Goal: Book appointment/travel/reservation

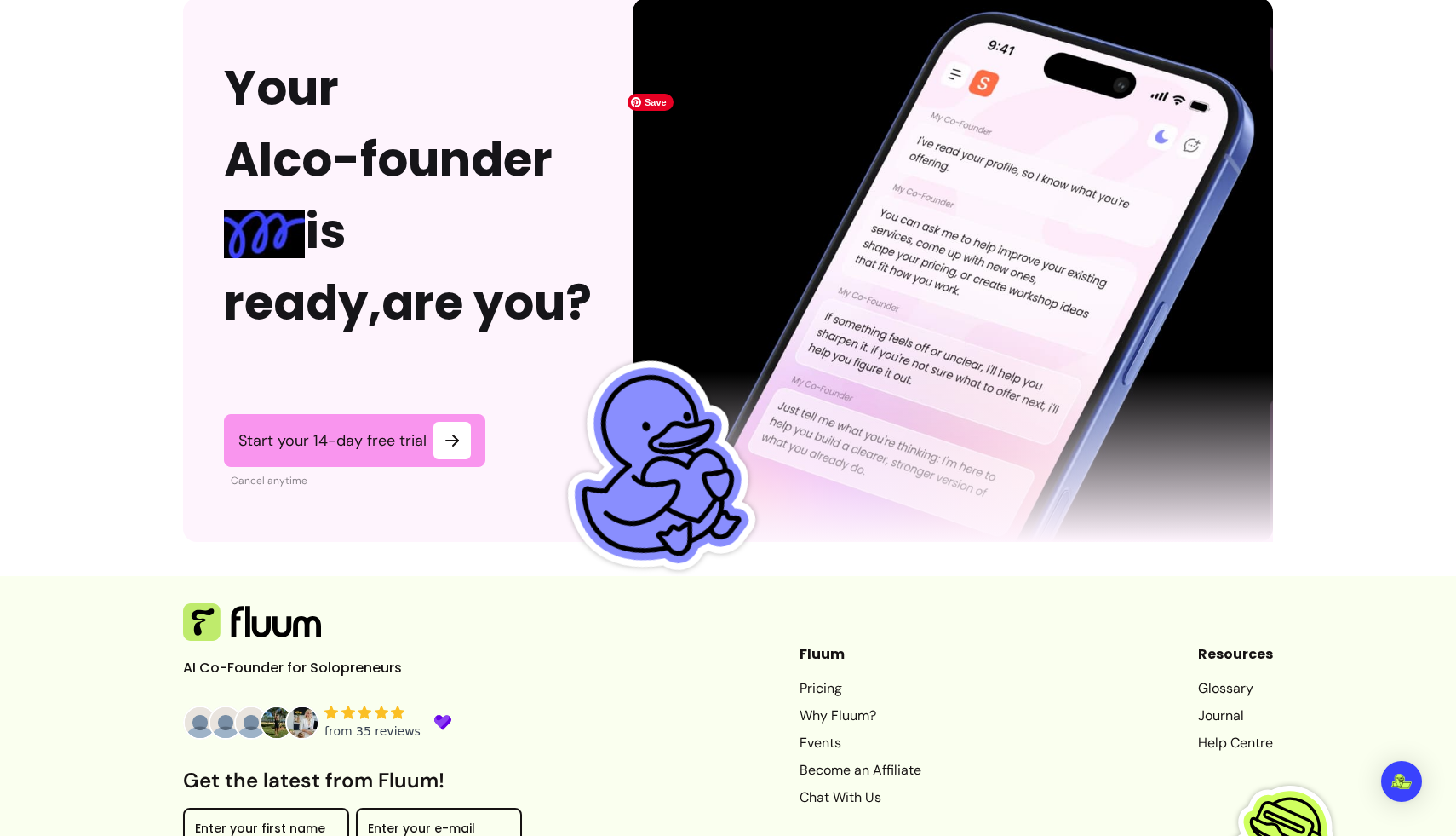
scroll to position [4164, 0]
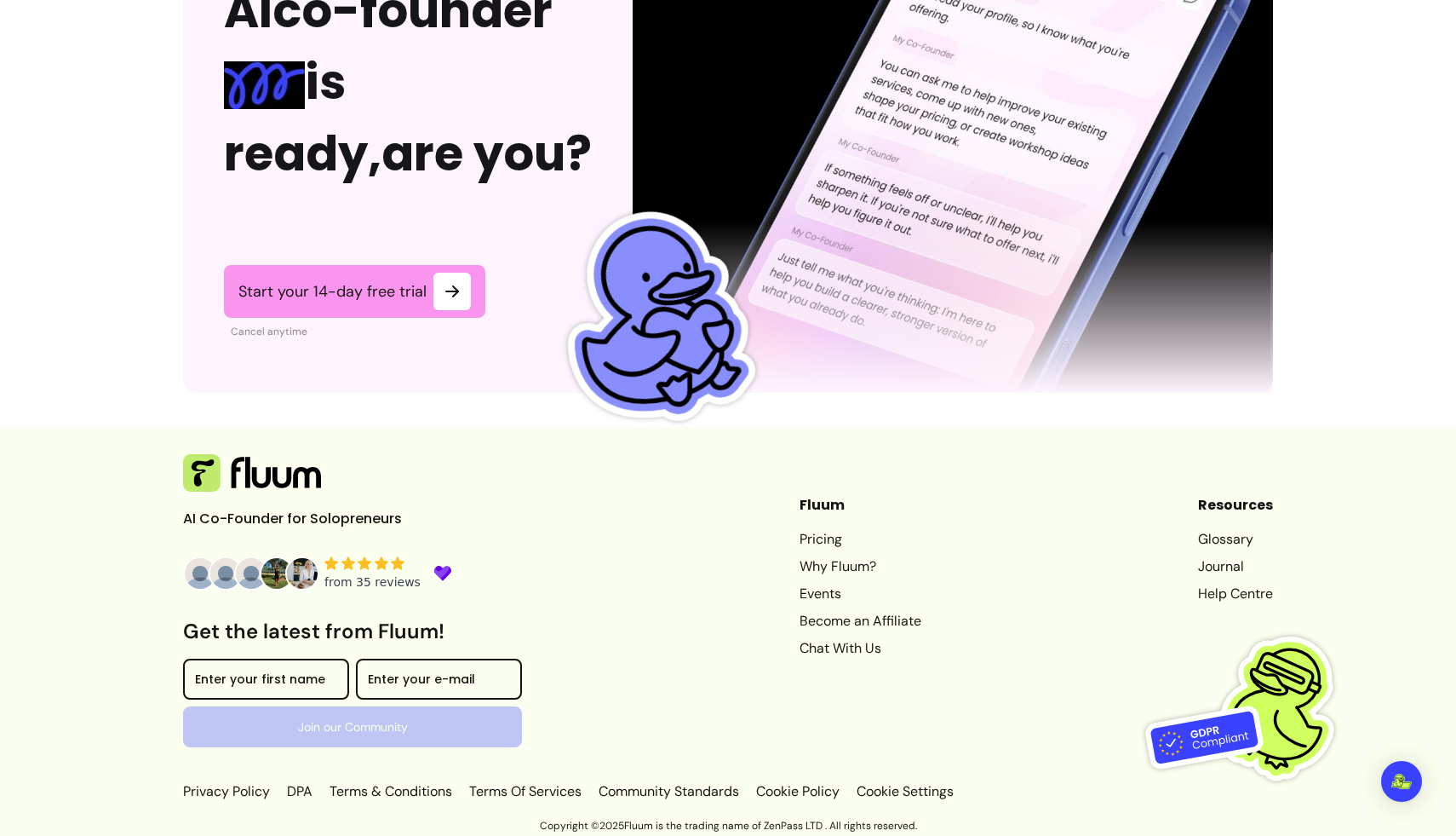
click at [799, 596] on link "Events" at bounding box center [860, 593] width 122 height 20
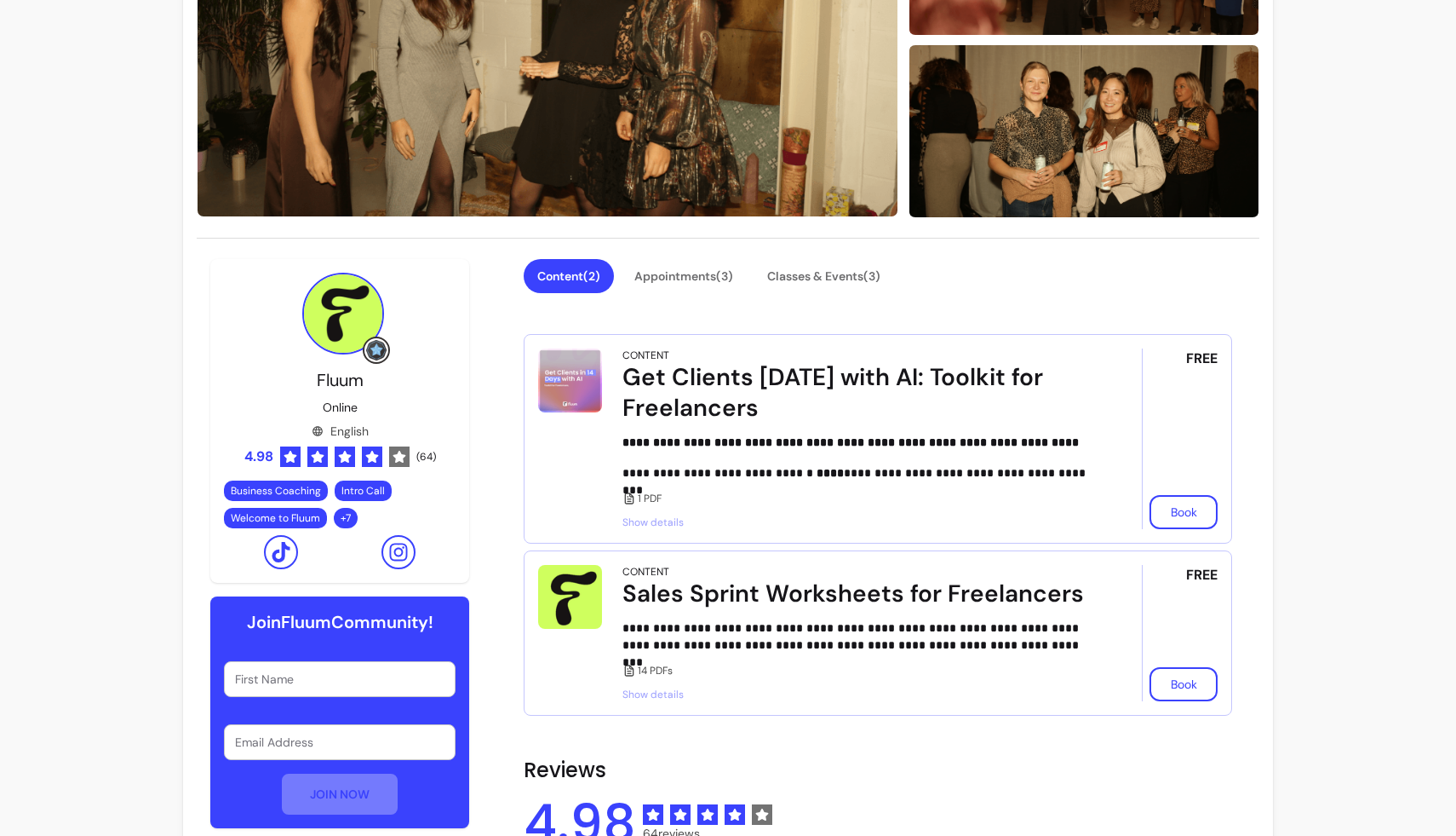
scroll to position [326, 0]
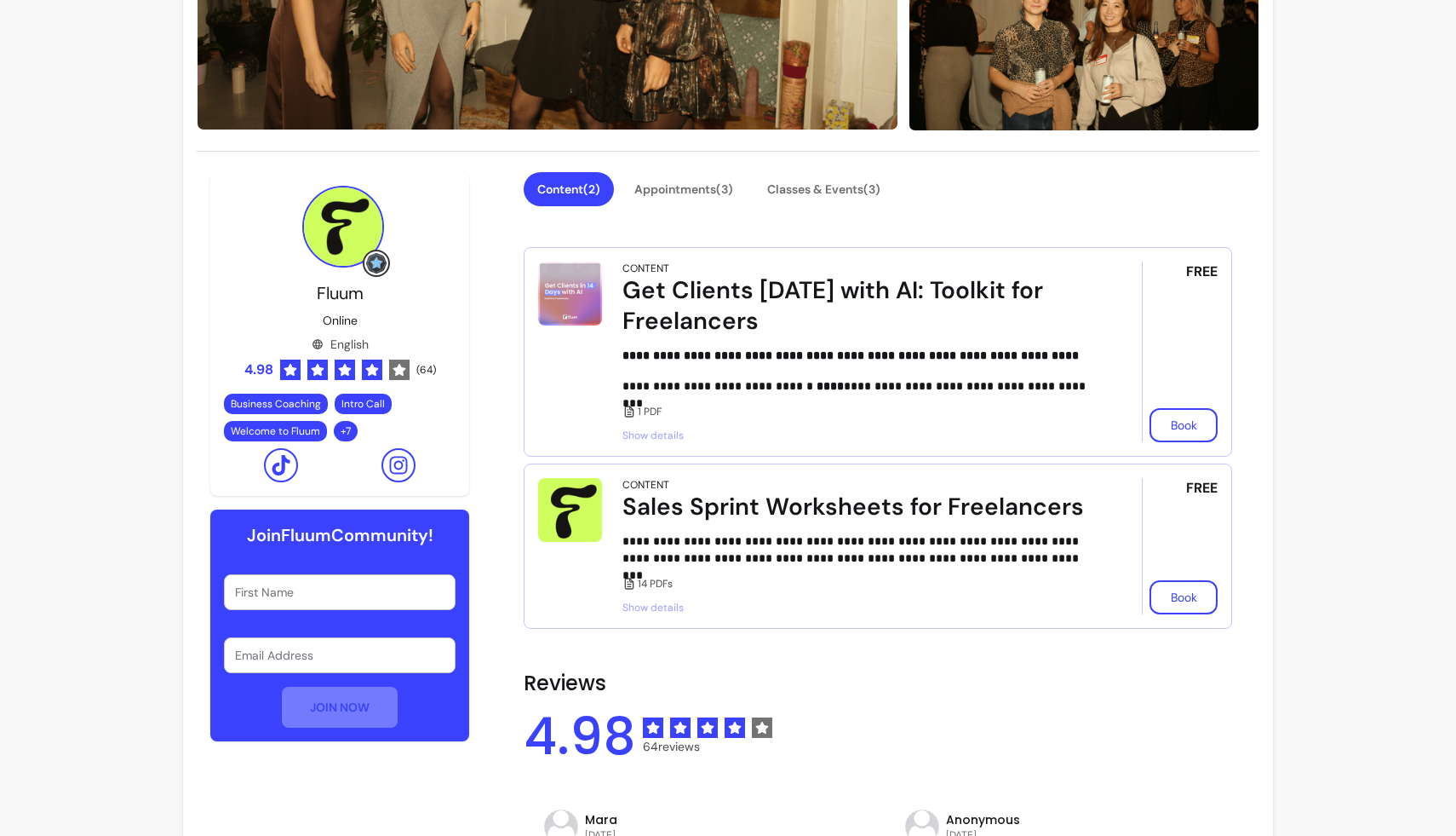
click at [641, 439] on span "Show details" at bounding box center [858, 435] width 472 height 13
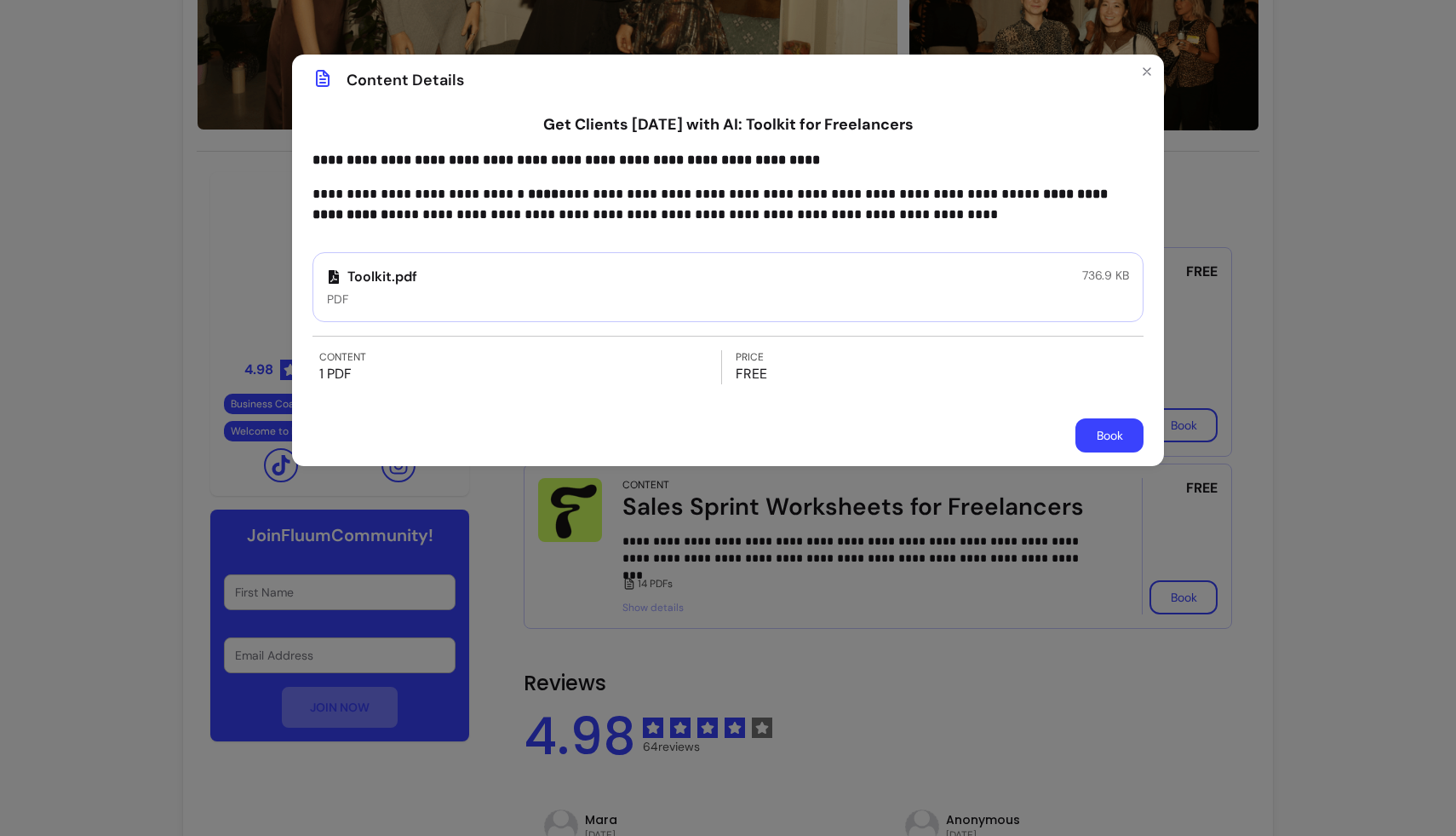
click at [428, 280] on div "Toolkit.pdf PDF 736.9 KB" at bounding box center [728, 286] width 831 height 70
click at [442, 314] on div "Toolkit.pdf PDF 736.9 KB" at bounding box center [728, 286] width 831 height 70
click at [410, 275] on p "Toolkit.pdf" at bounding box center [372, 276] width 91 height 20
click at [767, 671] on div "**********" at bounding box center [728, 418] width 1456 height 836
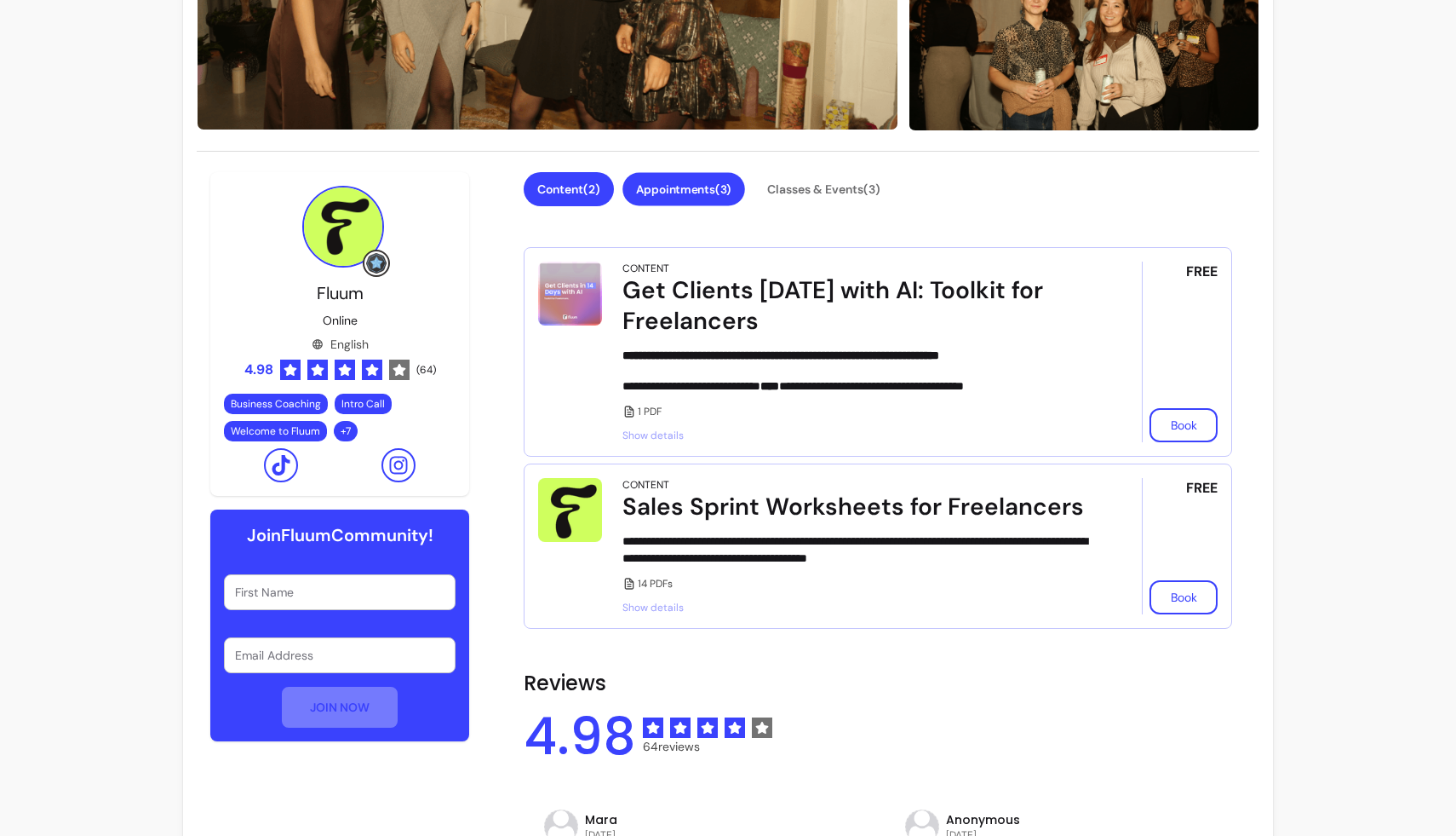
click at [711, 192] on button "Appointments ( 3 )" at bounding box center [683, 189] width 123 height 33
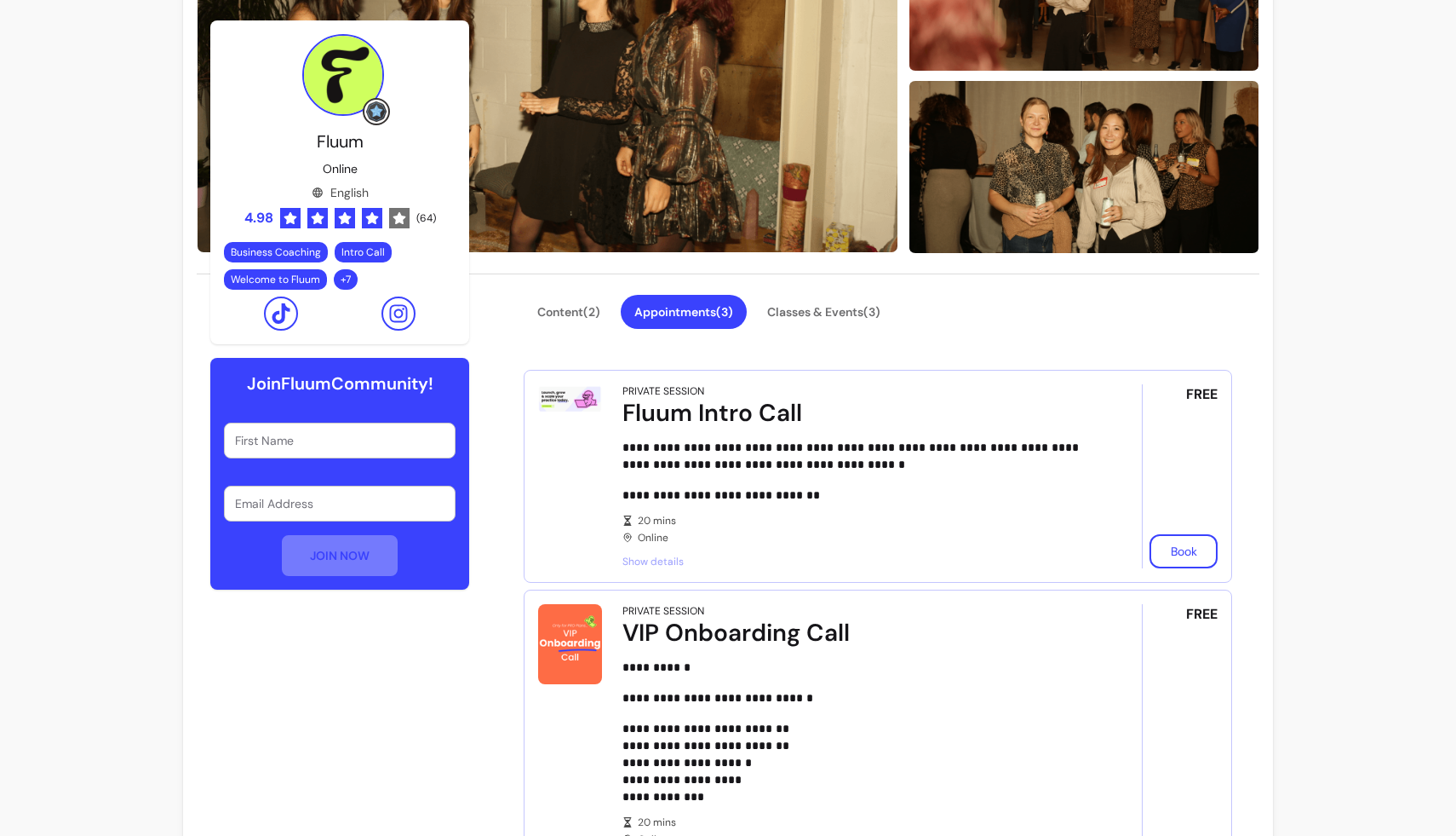
scroll to position [42, 0]
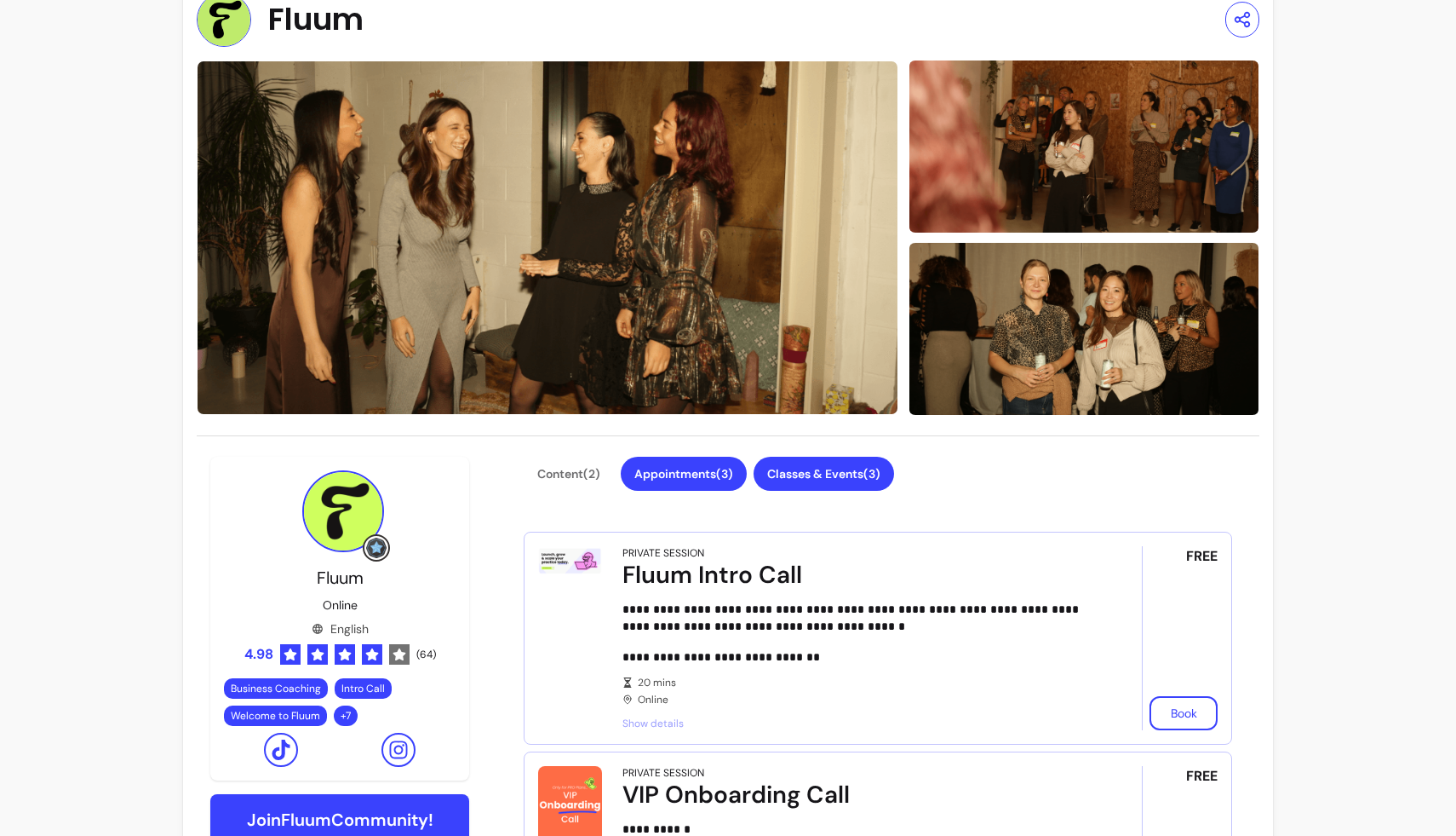
click at [837, 473] on button "Classes & Events ( 3 )" at bounding box center [823, 474] width 140 height 34
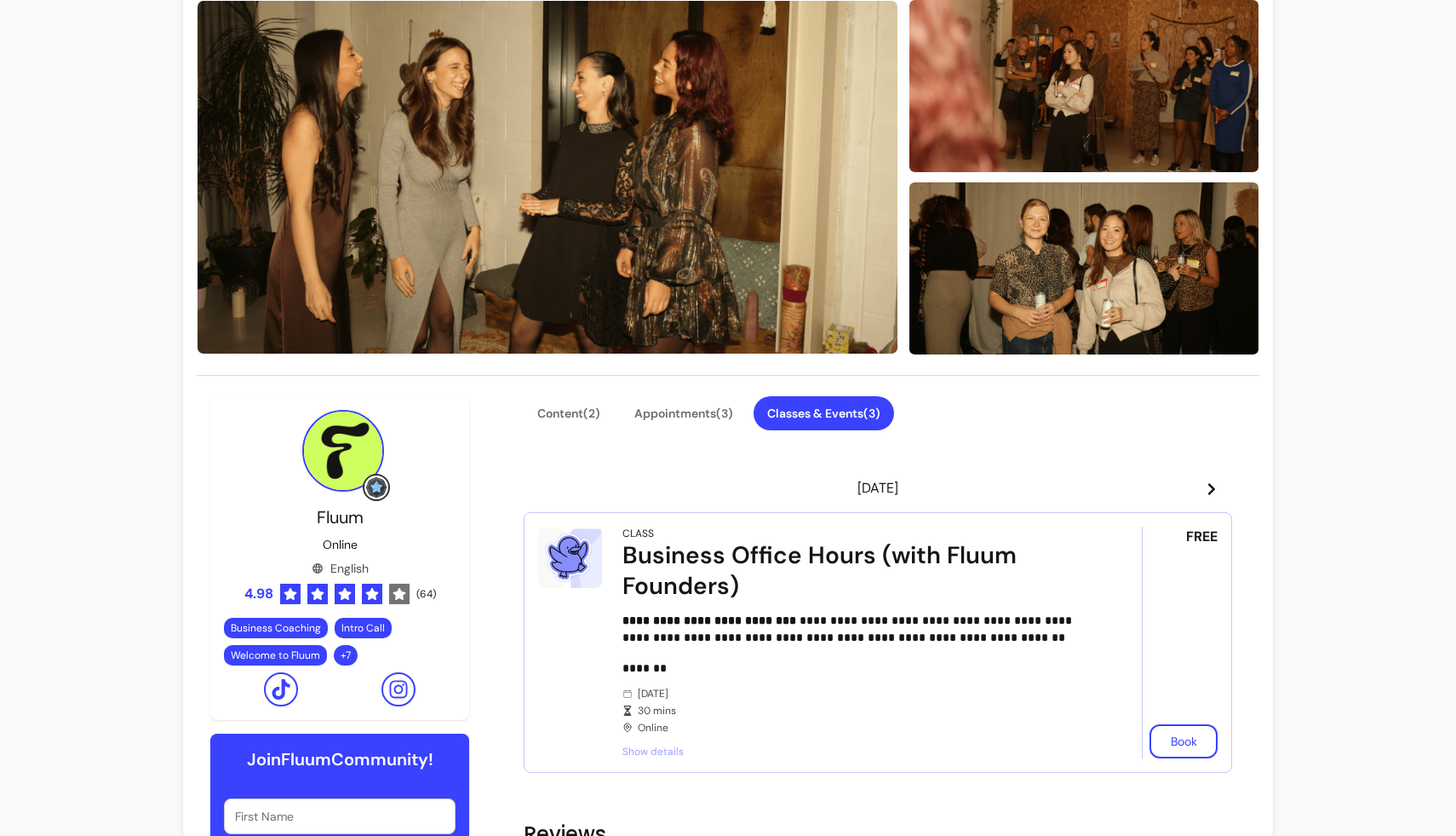
scroll to position [97, 0]
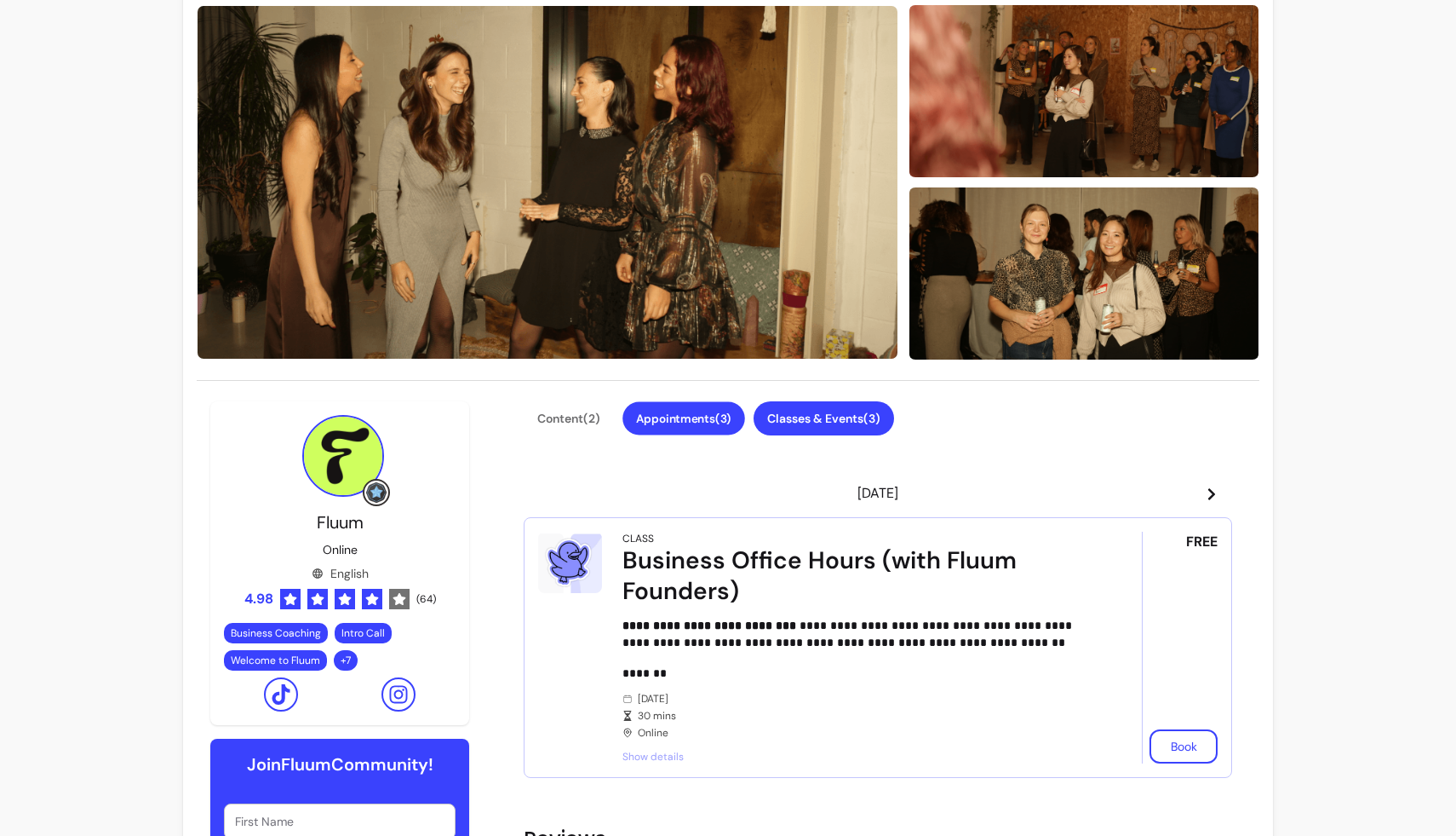
click at [718, 415] on button "Appointments ( 3 )" at bounding box center [683, 418] width 123 height 33
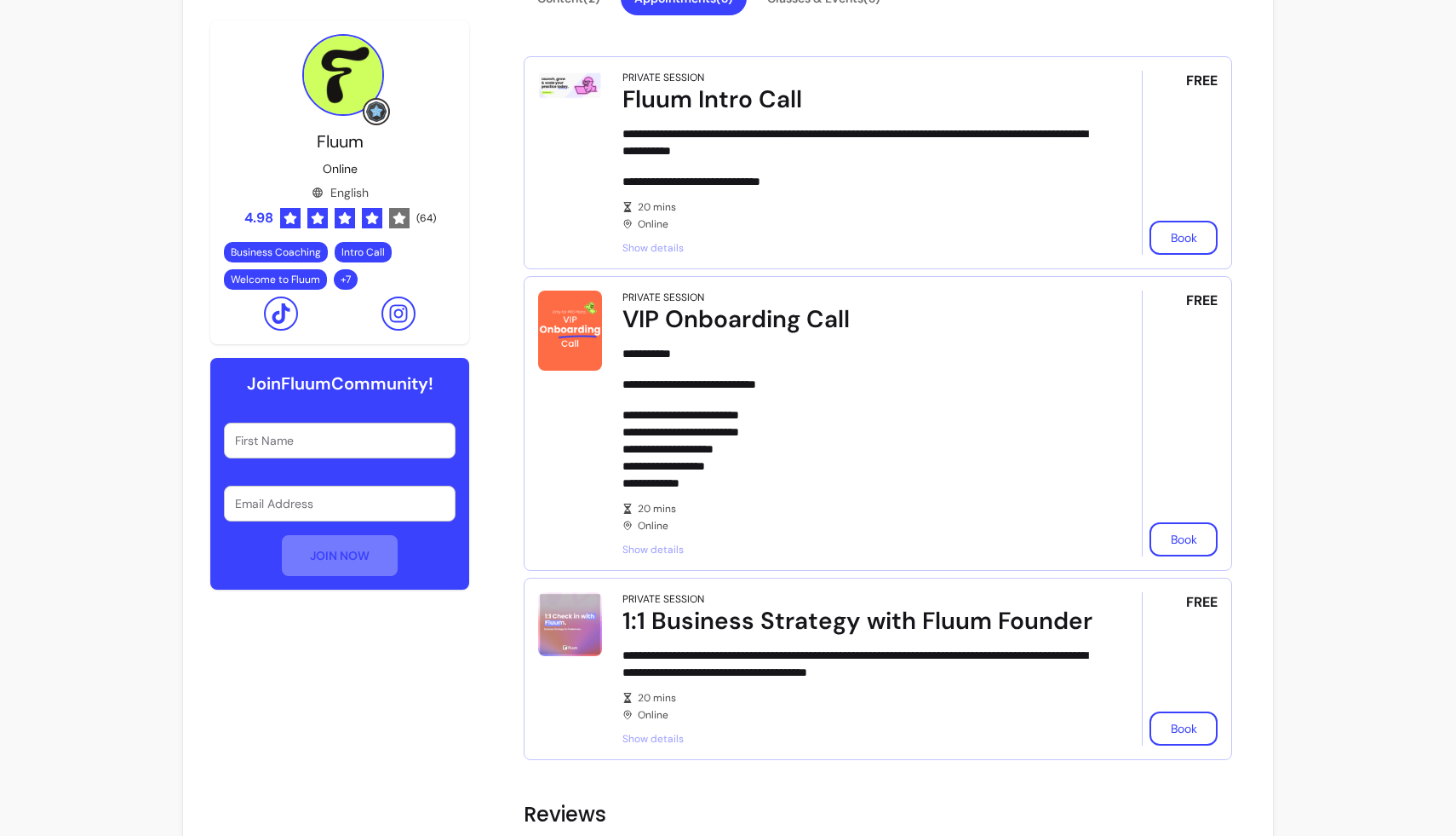
scroll to position [627, 0]
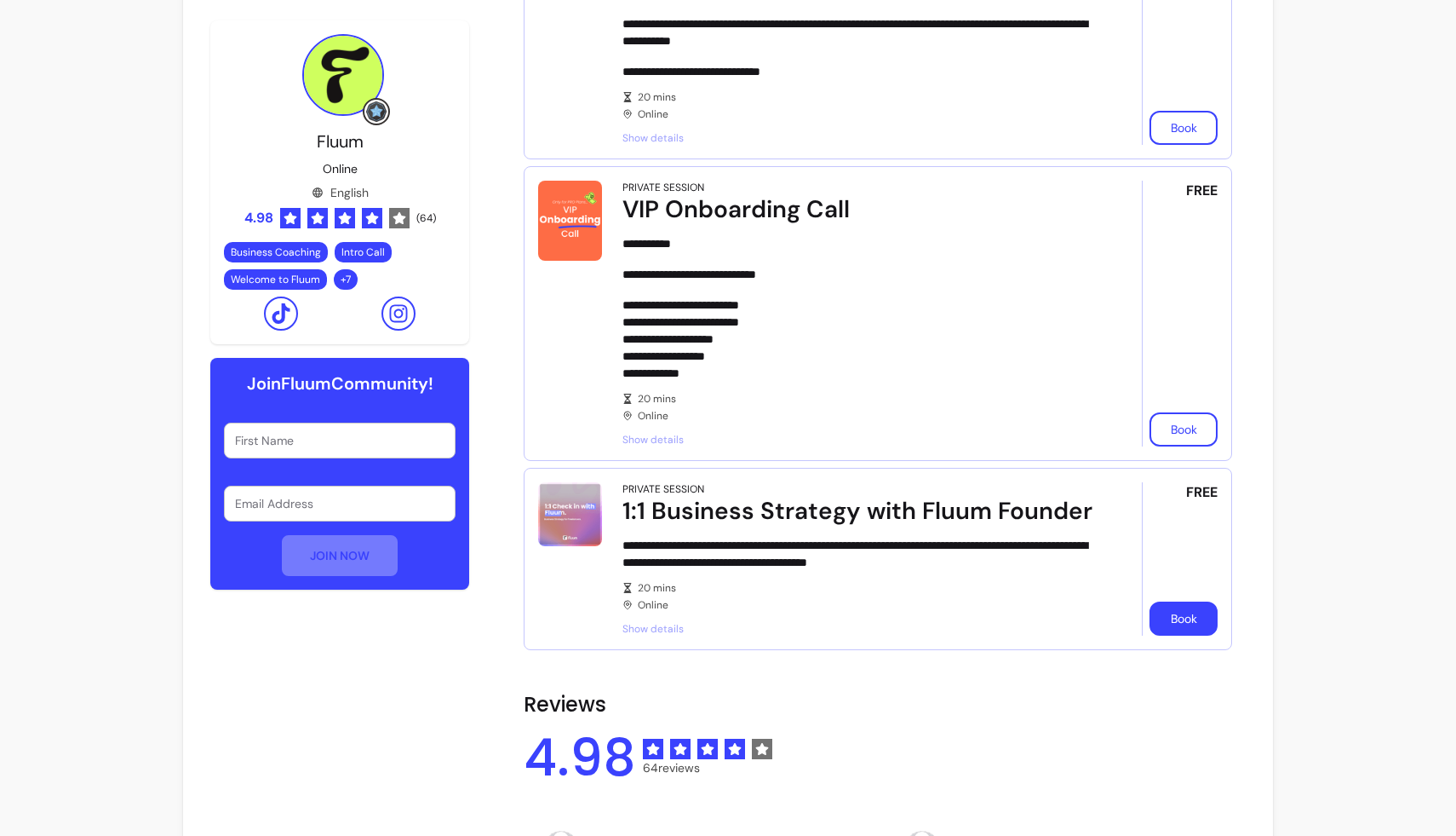
click at [1165, 620] on button "Book" at bounding box center [1183, 619] width 68 height 34
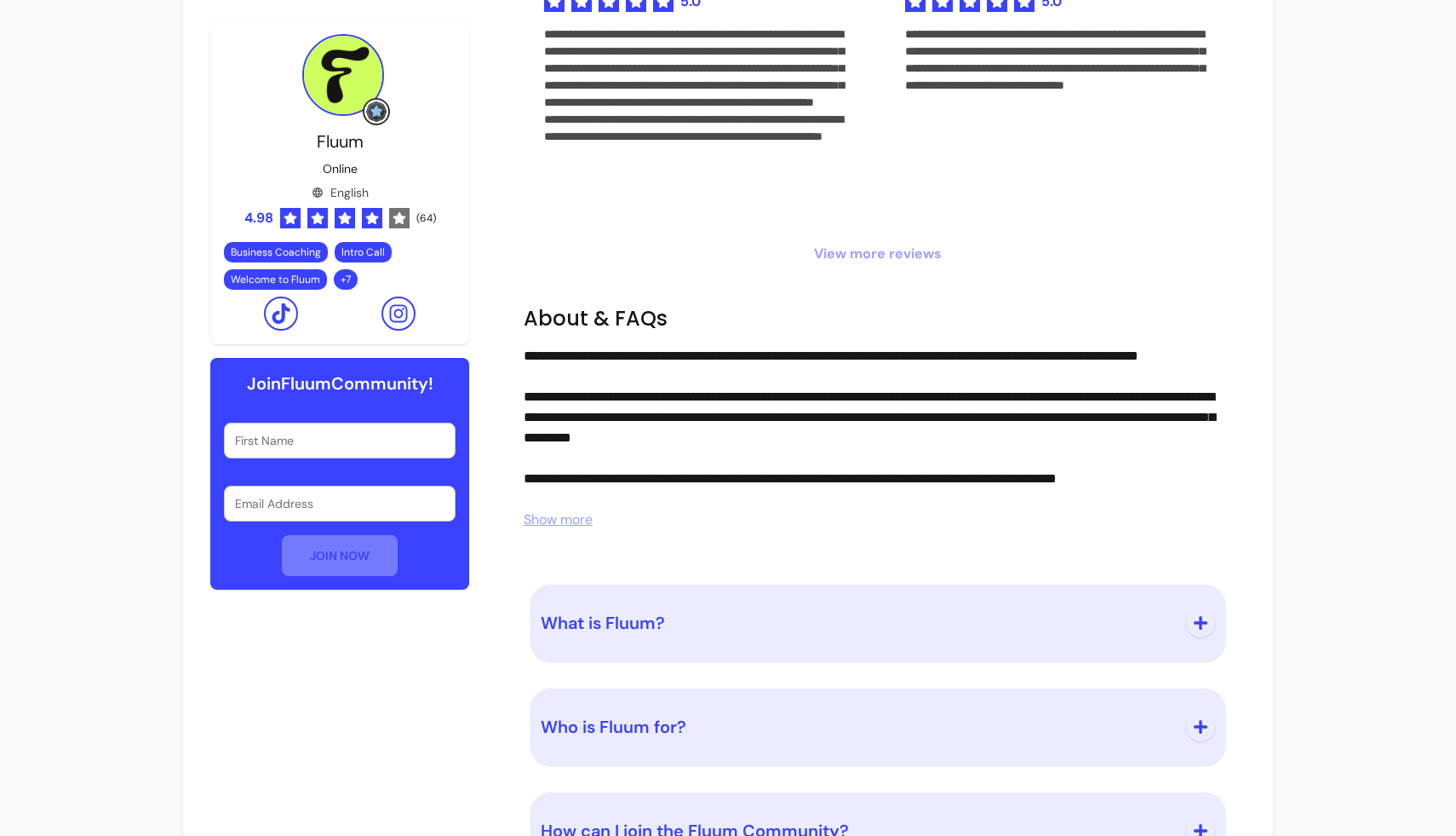
scroll to position [1419, 0]
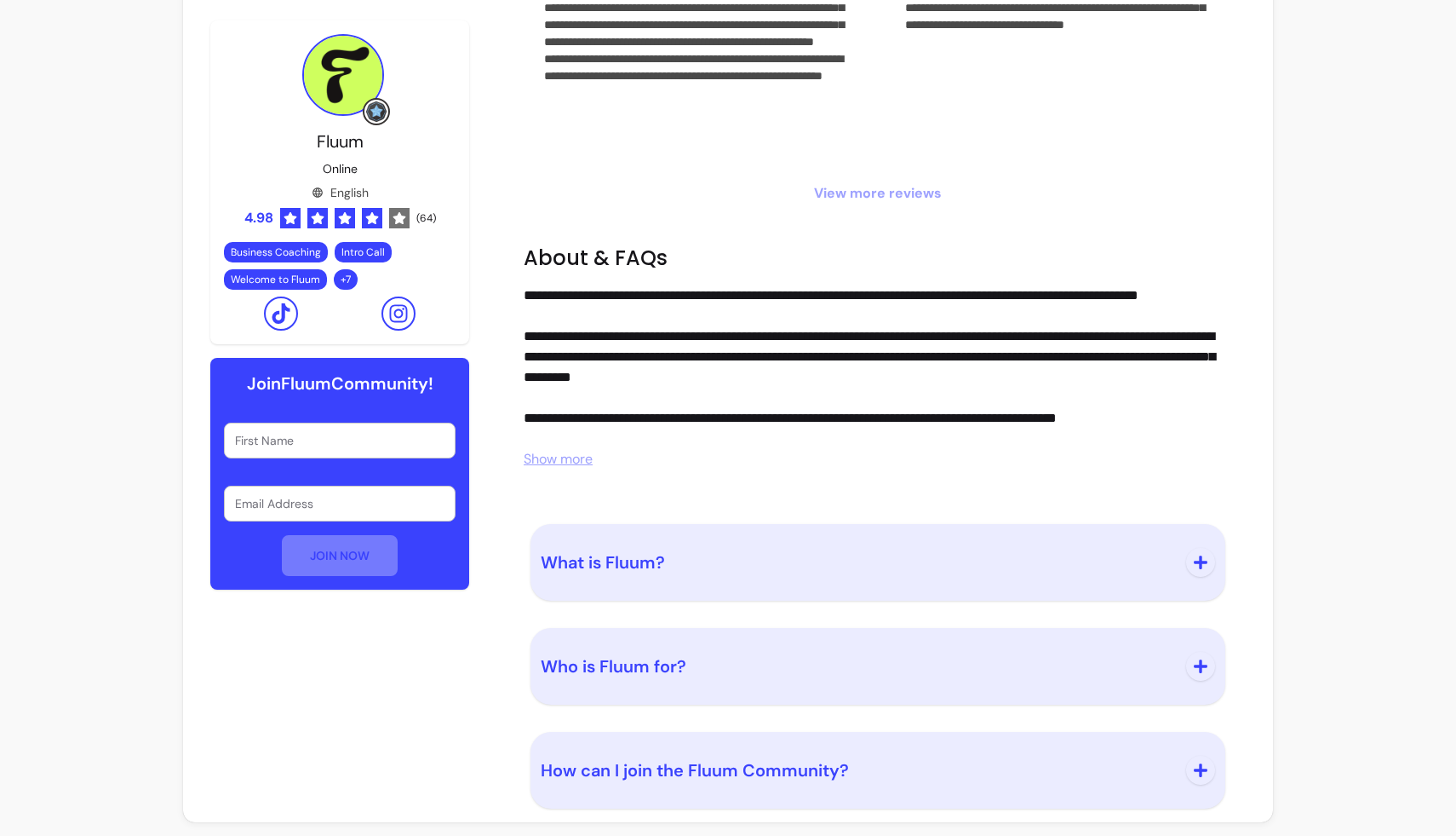
click at [839, 200] on span "View more reviews" at bounding box center [877, 193] width 708 height 20
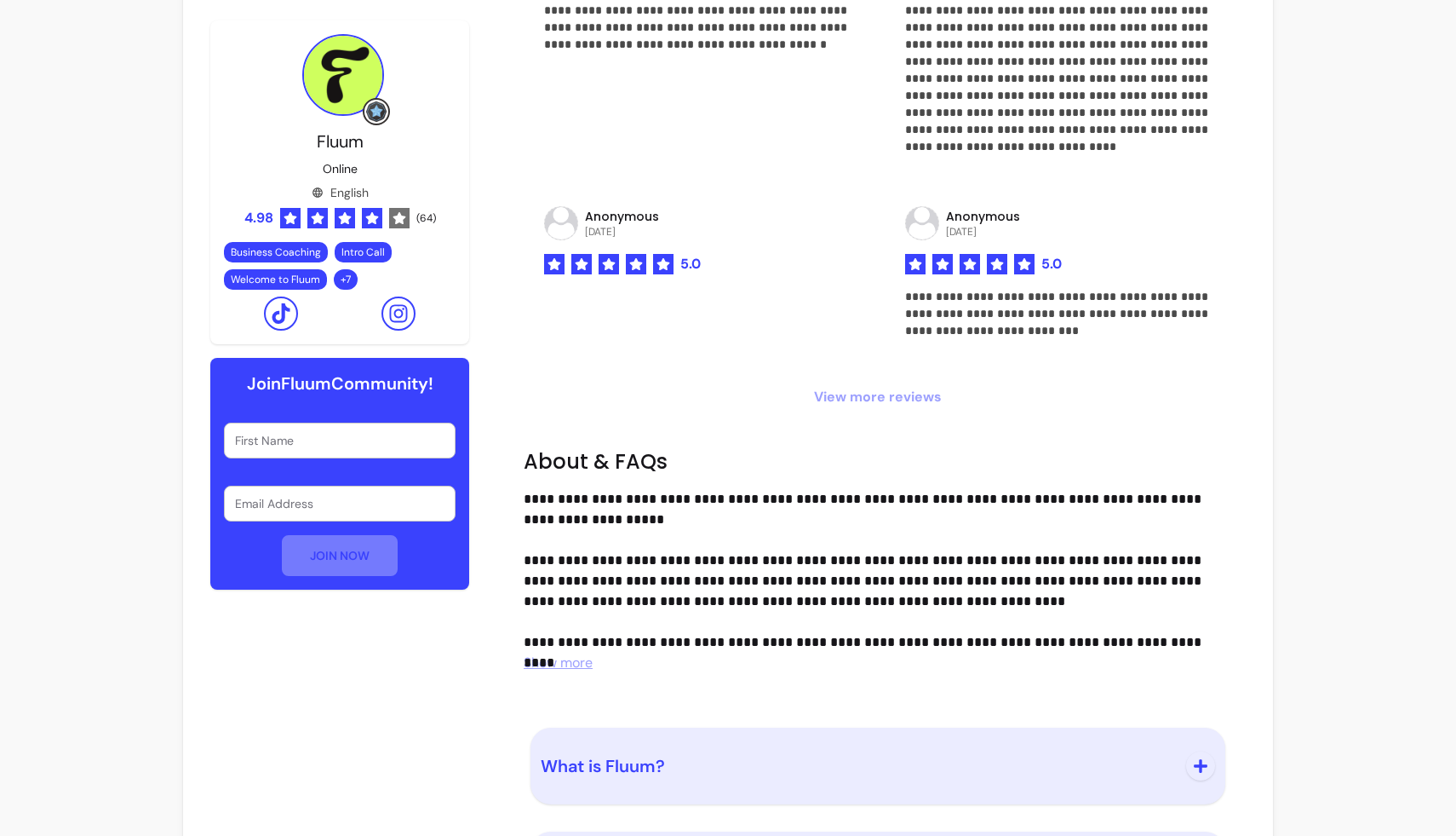
scroll to position [1735, 0]
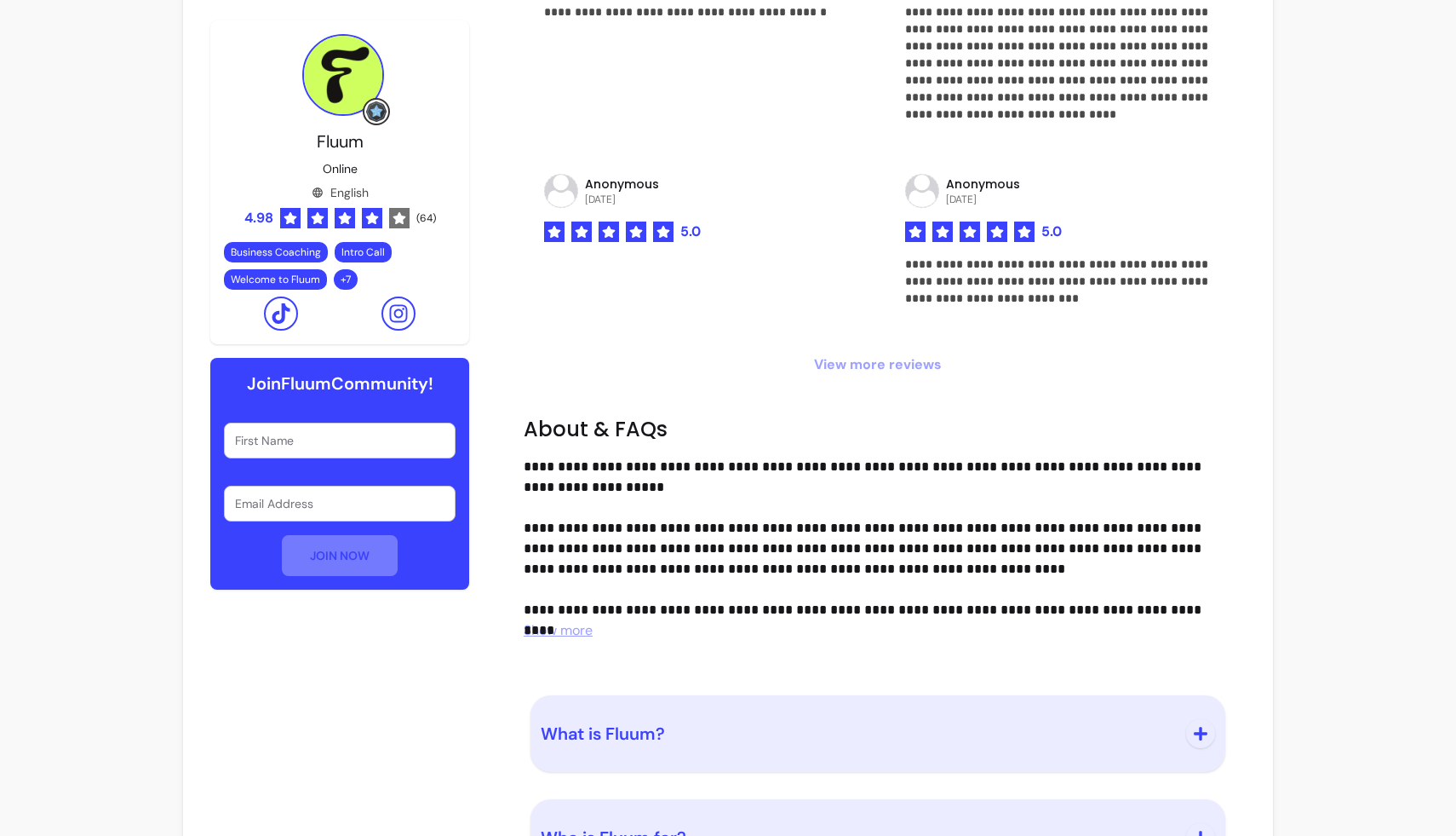
click at [838, 357] on span "View more reviews" at bounding box center [877, 364] width 708 height 20
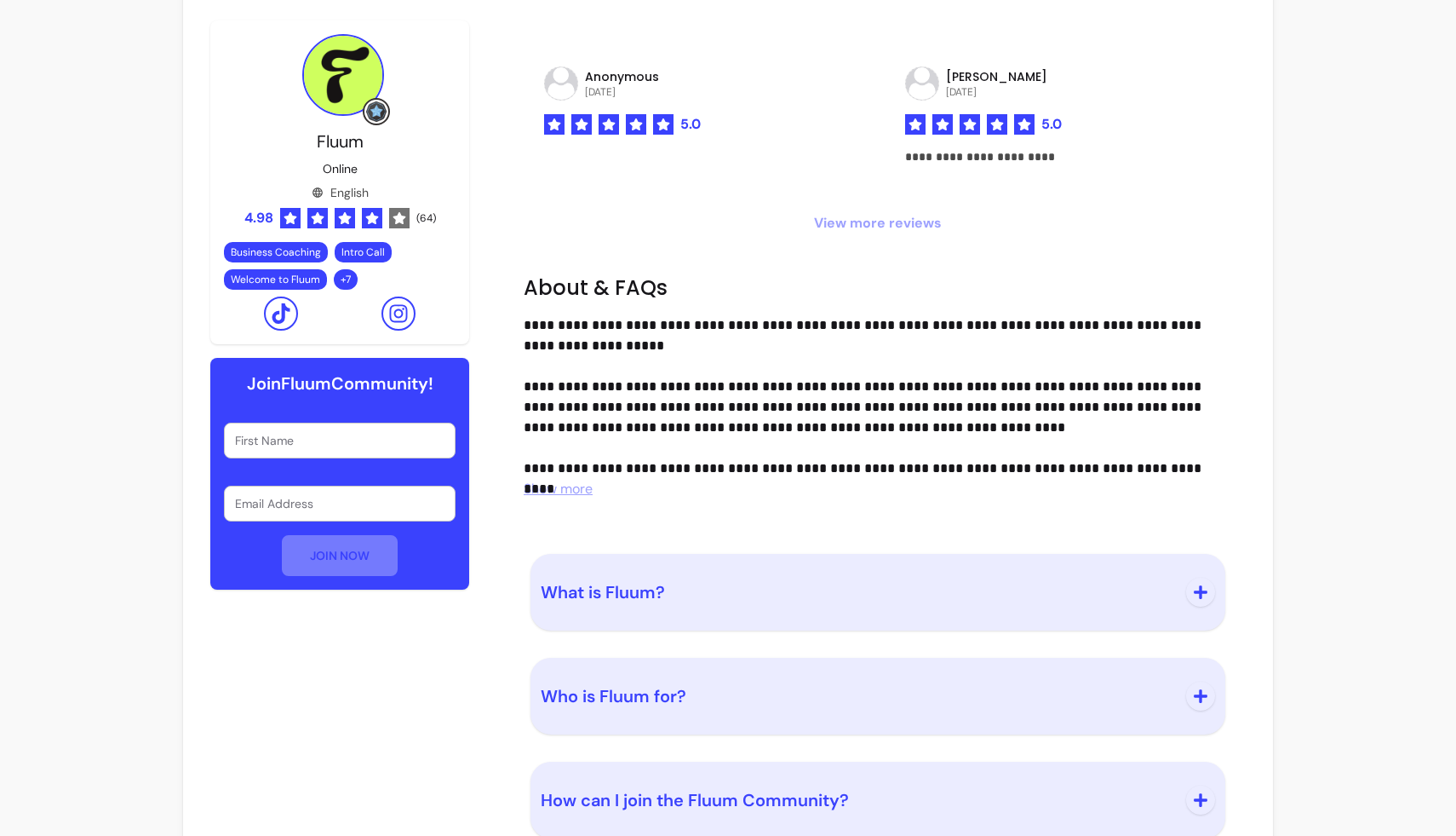
scroll to position [2240, 0]
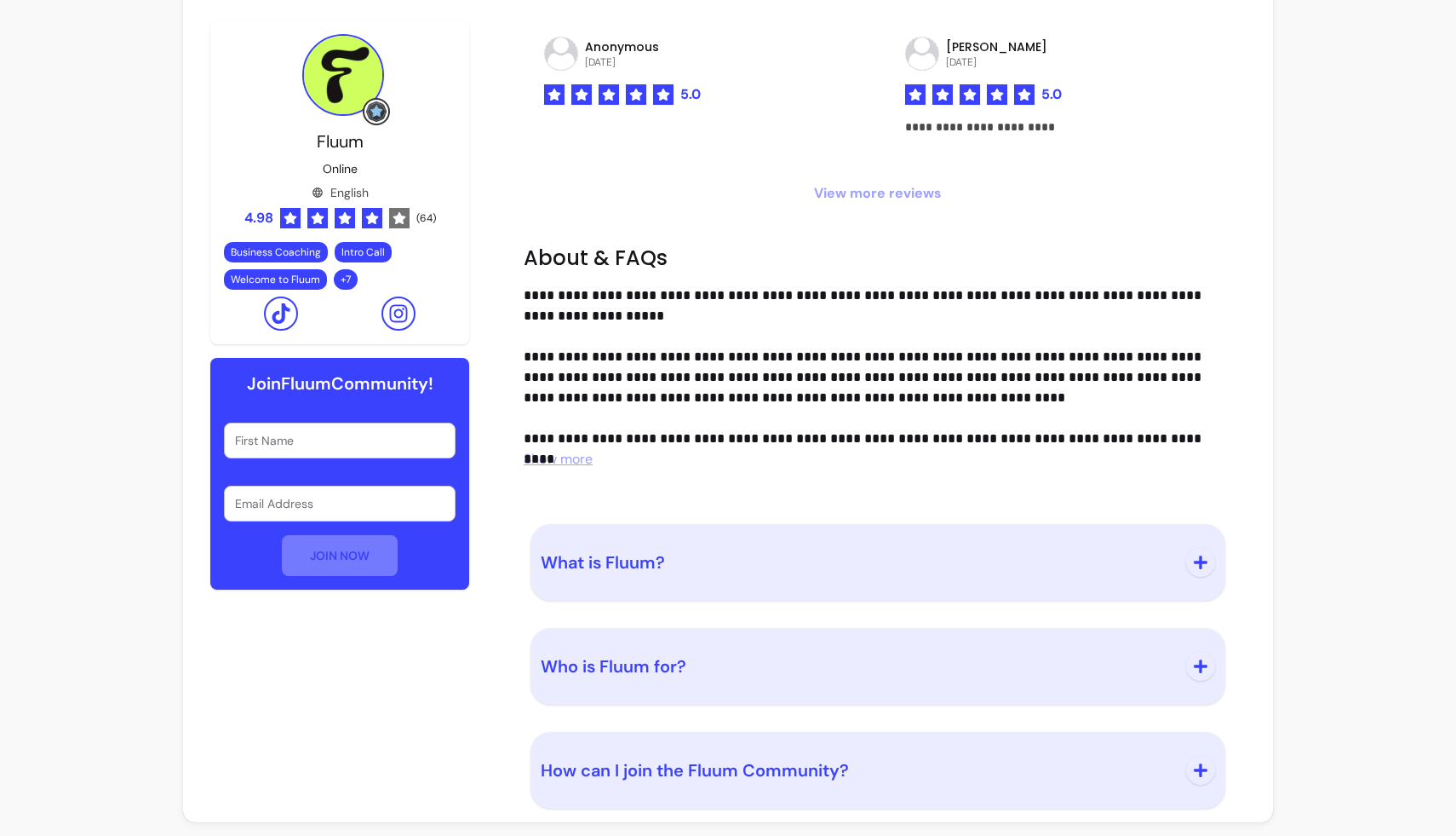
click at [850, 190] on span "View more reviews" at bounding box center [877, 193] width 708 height 20
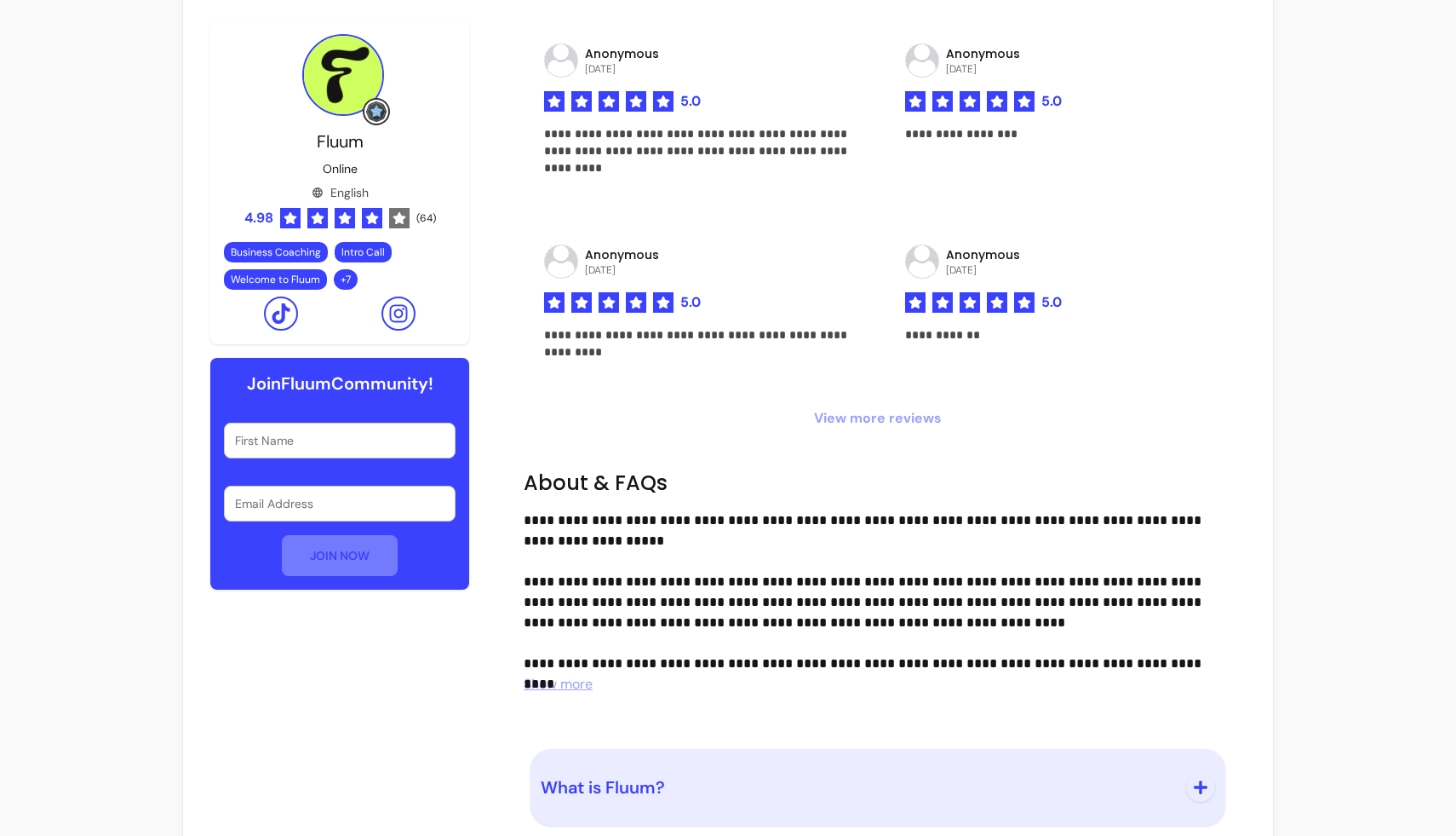
scroll to position [2414, 0]
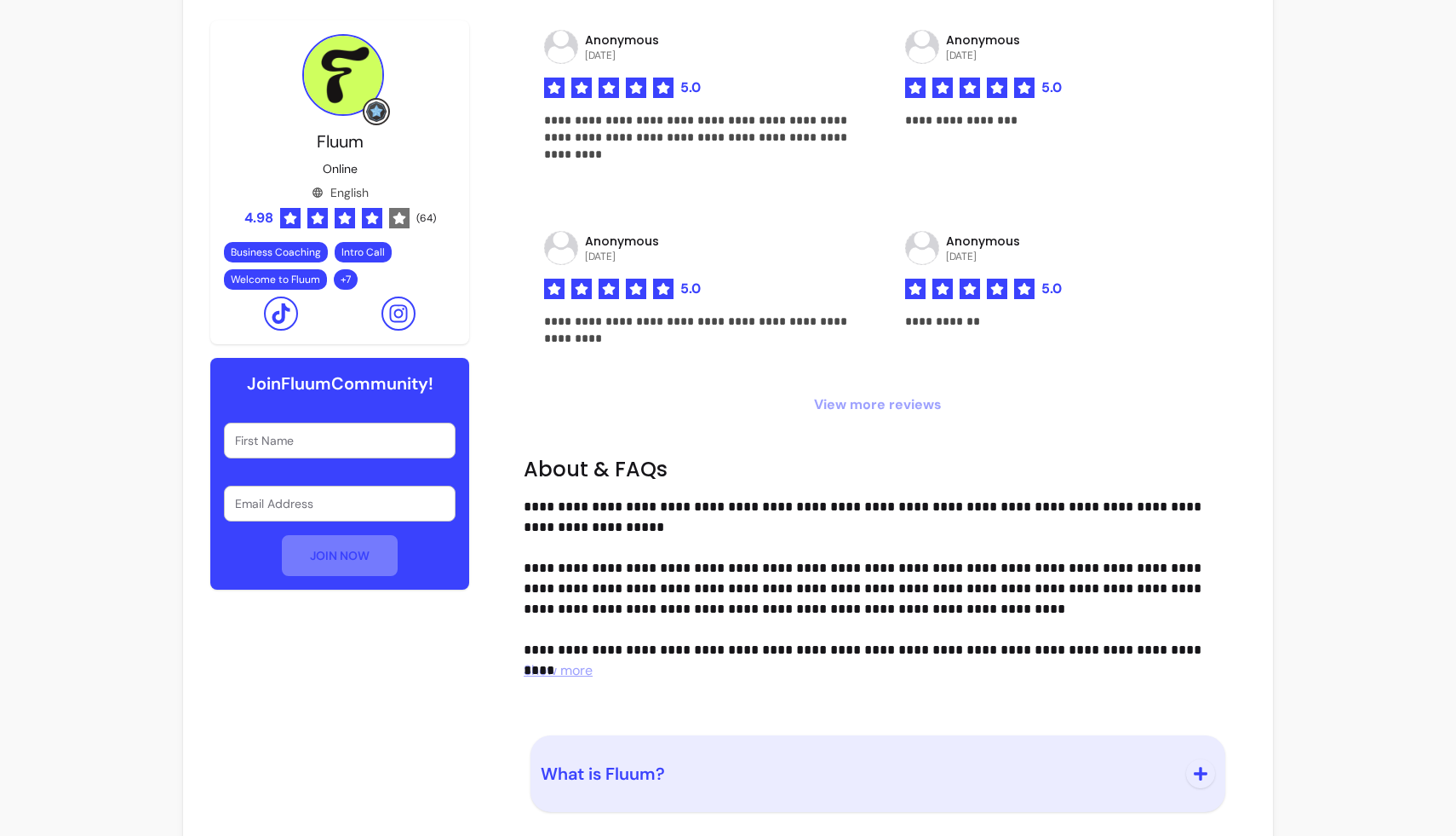
click at [830, 397] on span "View more reviews" at bounding box center [877, 404] width 708 height 20
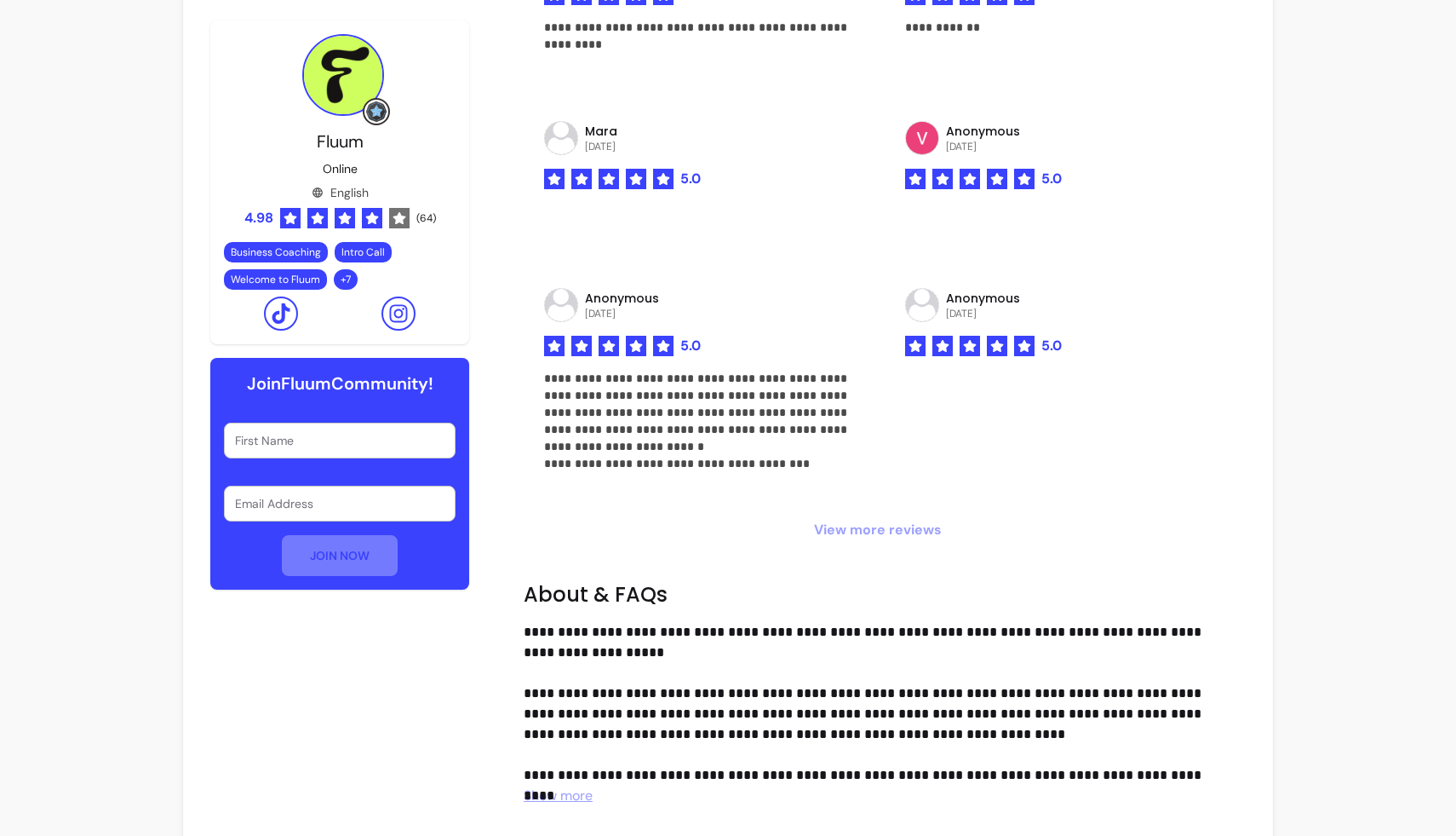
scroll to position [2747, 0]
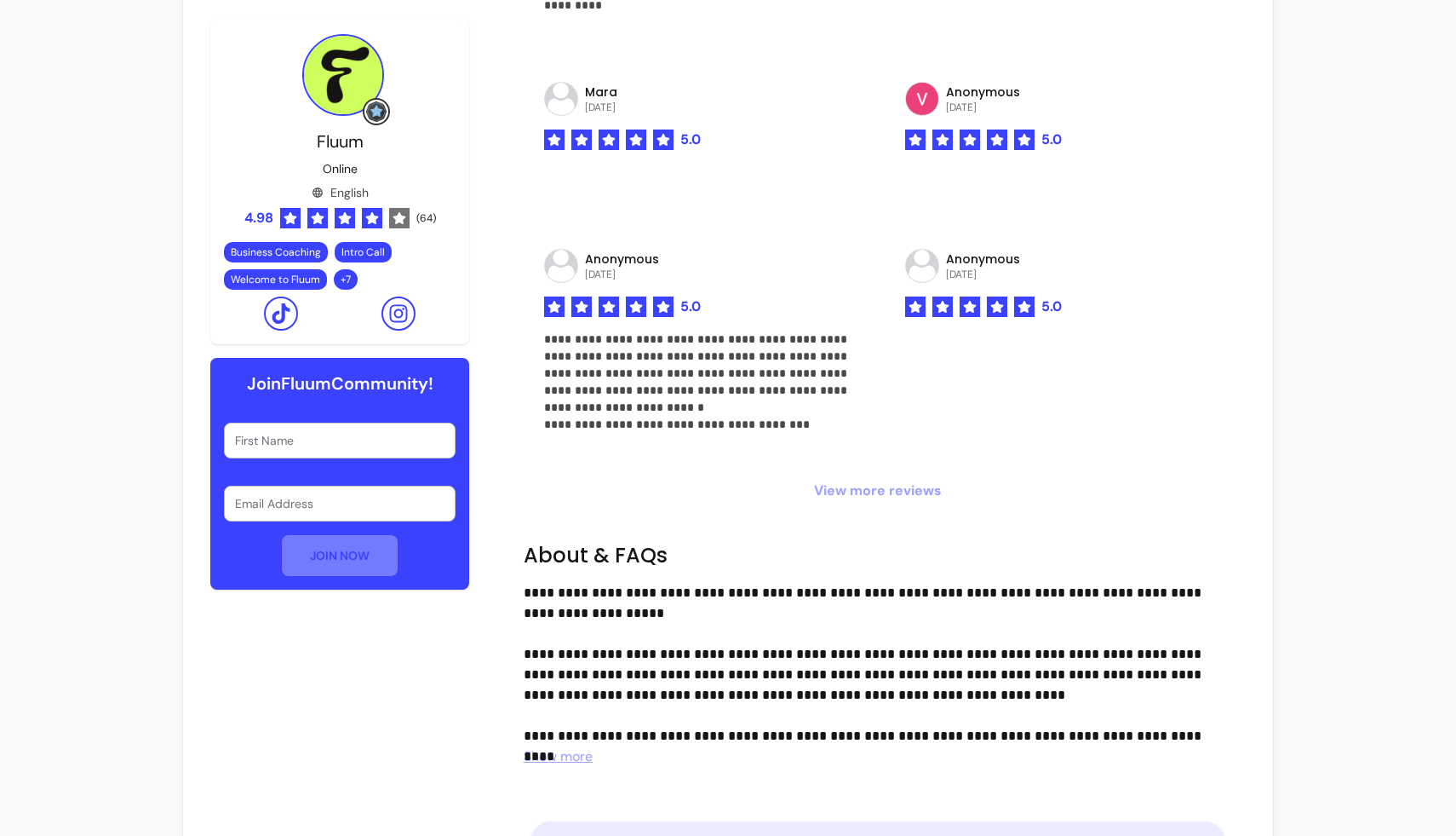
click at [833, 491] on span "View more reviews" at bounding box center [877, 490] width 708 height 20
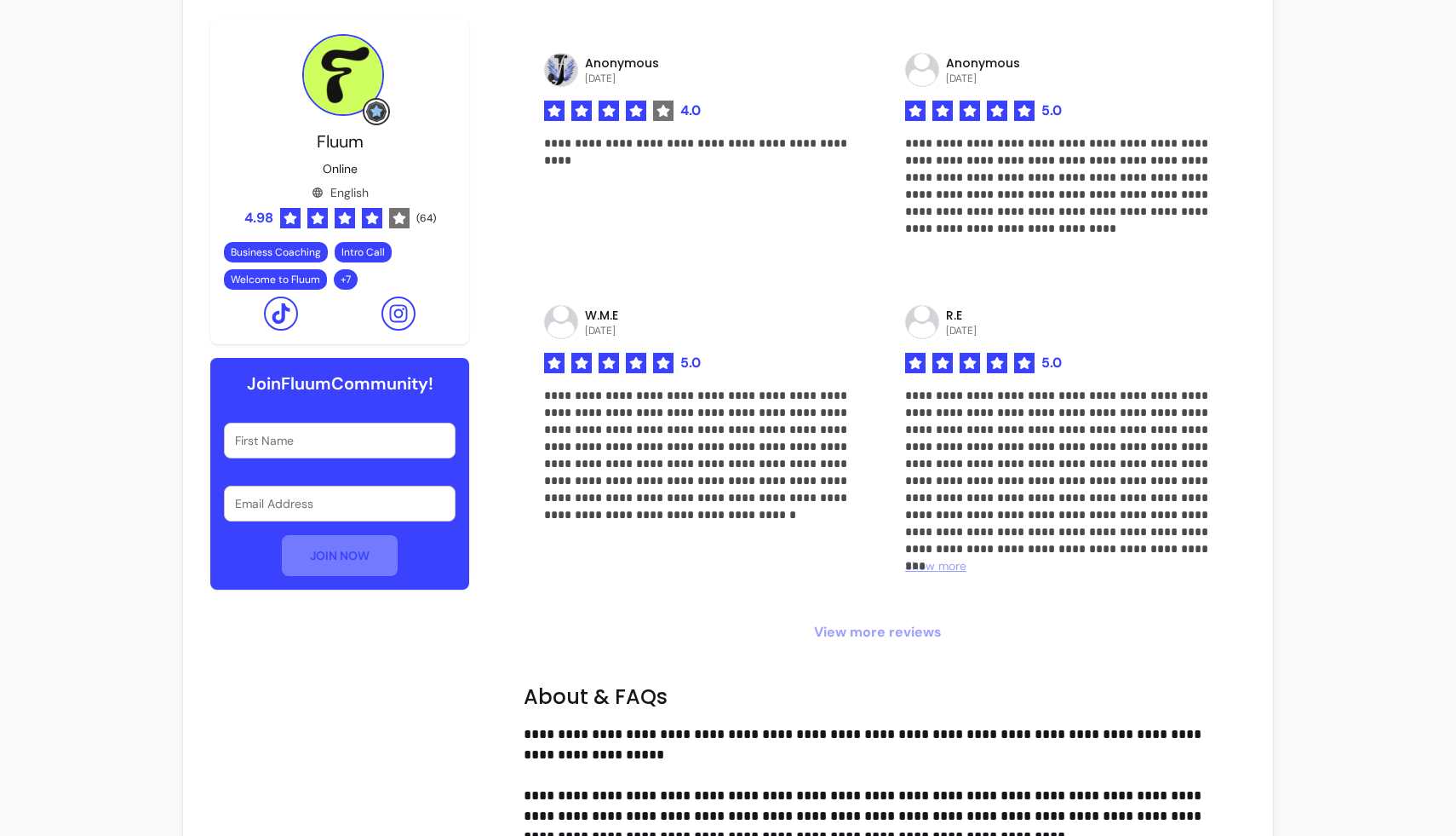
scroll to position [3247, 0]
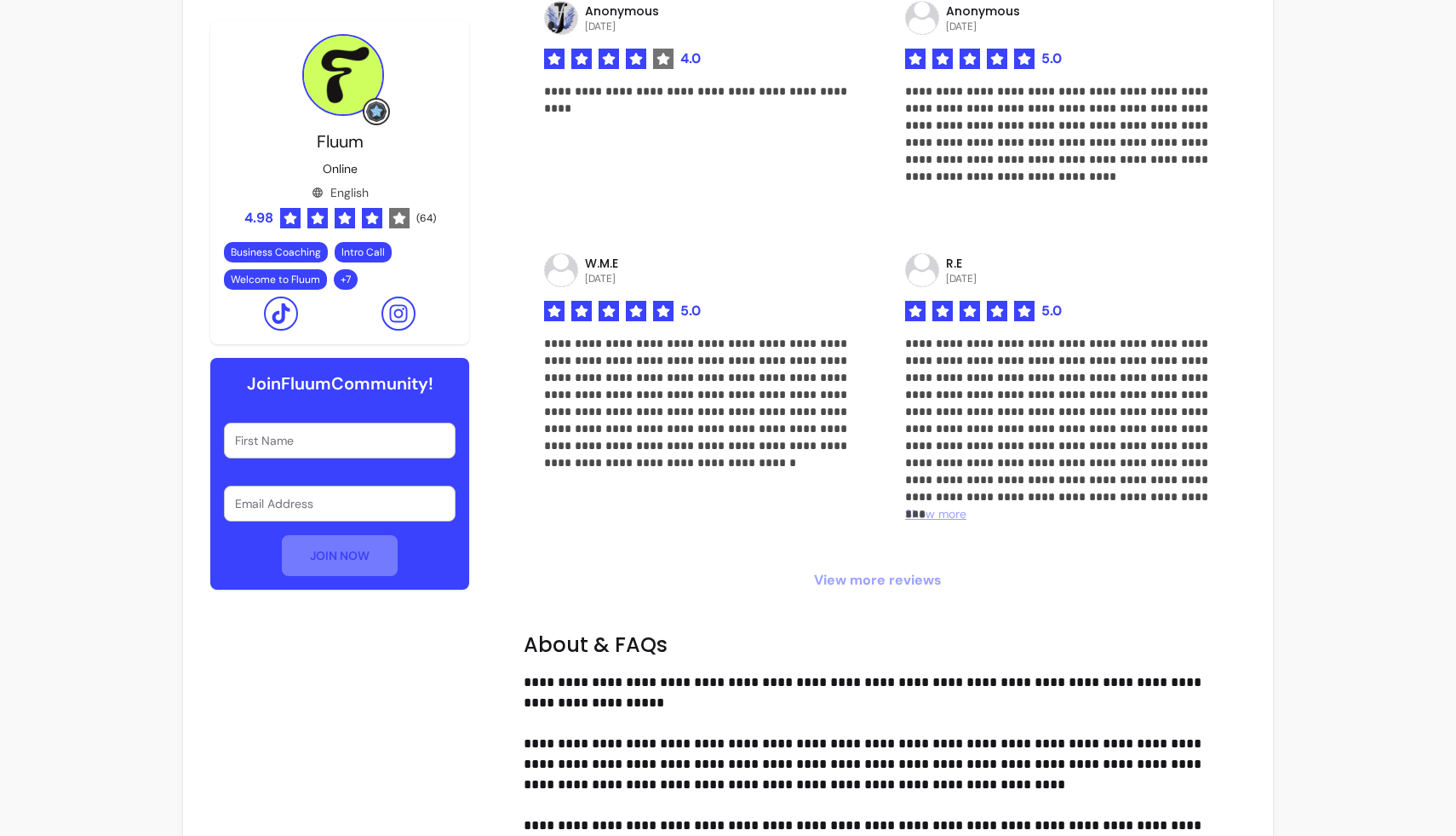
click at [841, 574] on span "View more reviews" at bounding box center [877, 580] width 708 height 20
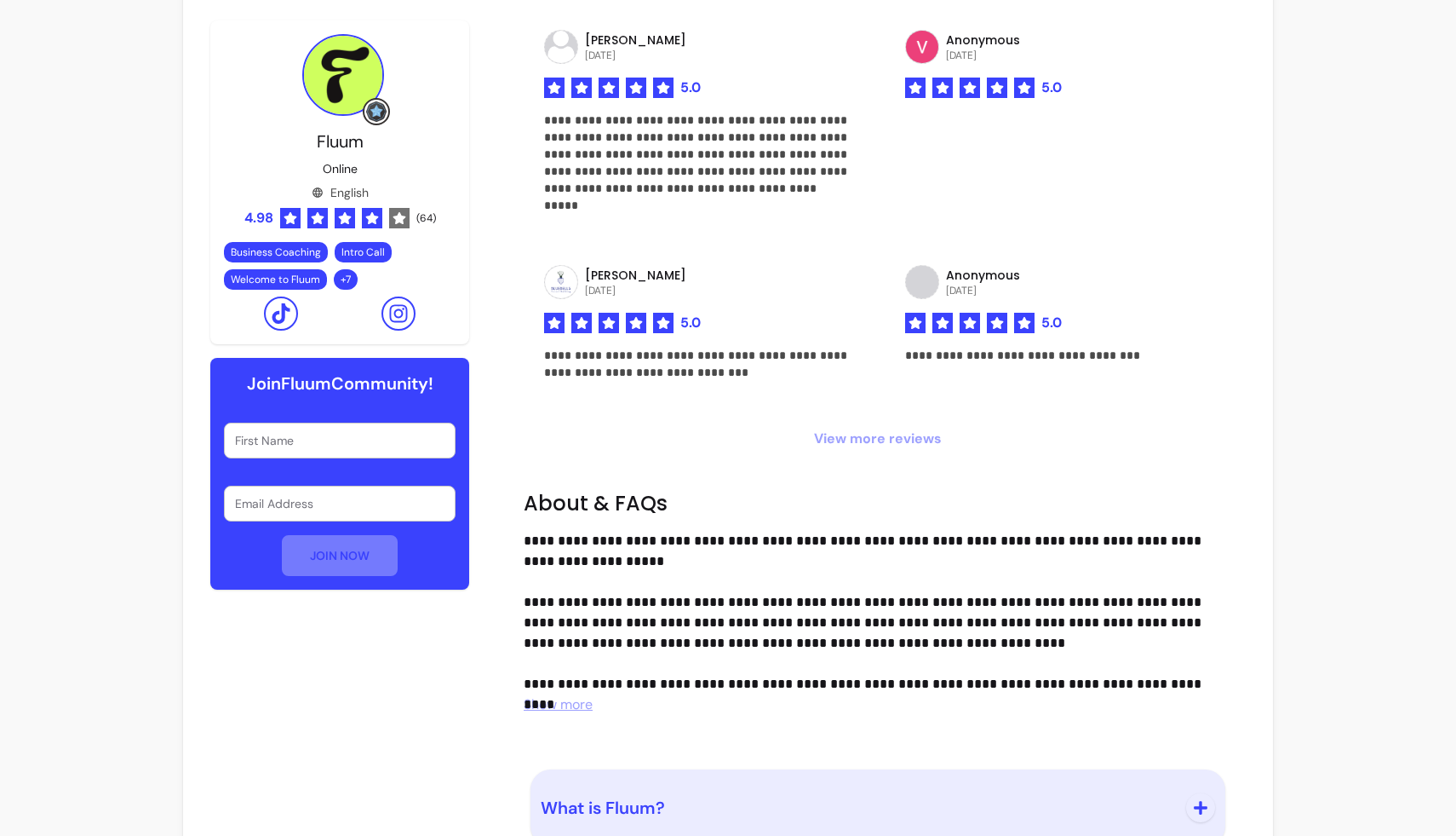
scroll to position [3813, 0]
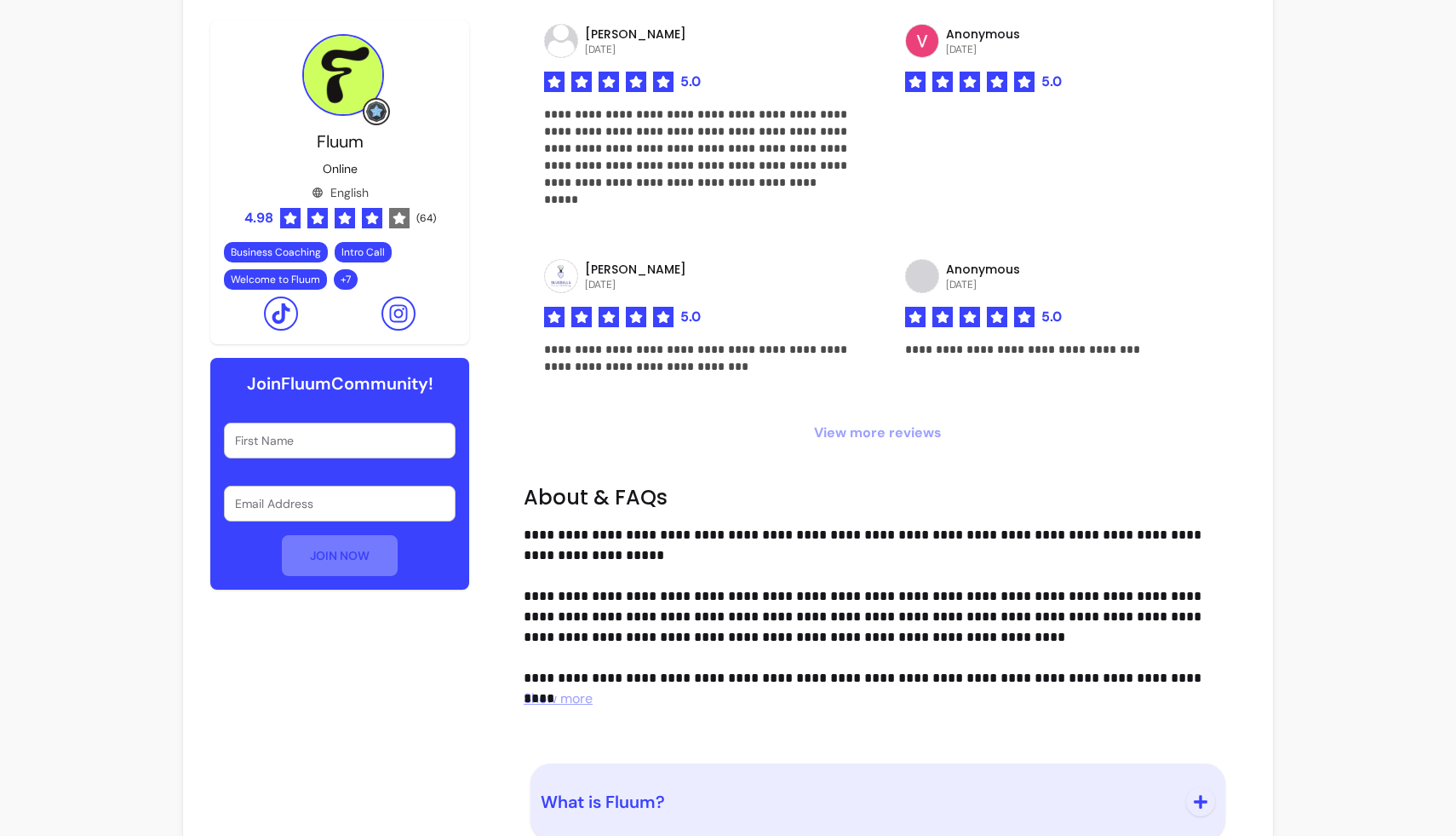
click at [836, 436] on span "View more reviews" at bounding box center [877, 432] width 708 height 20
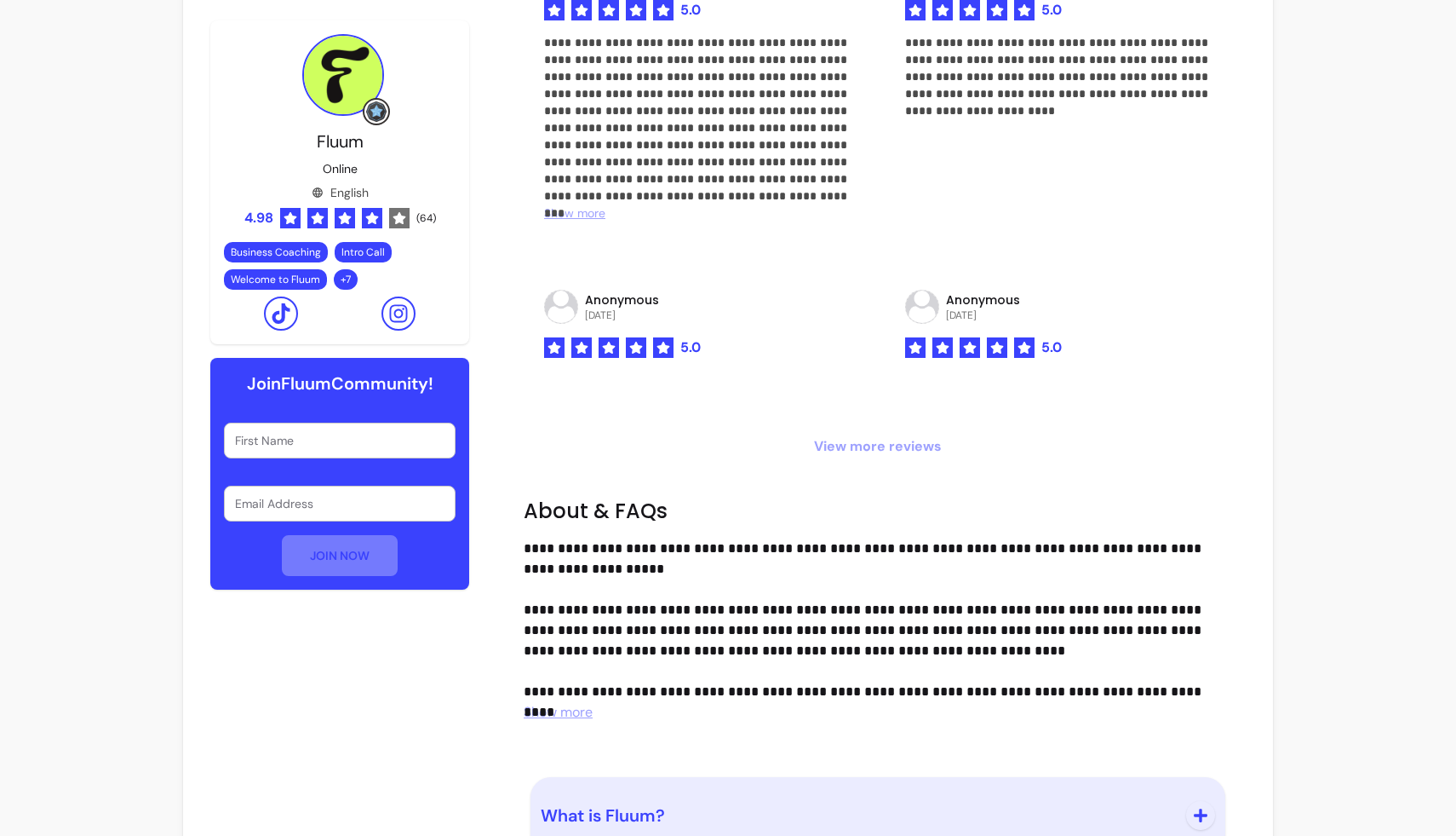
scroll to position [4308, 0]
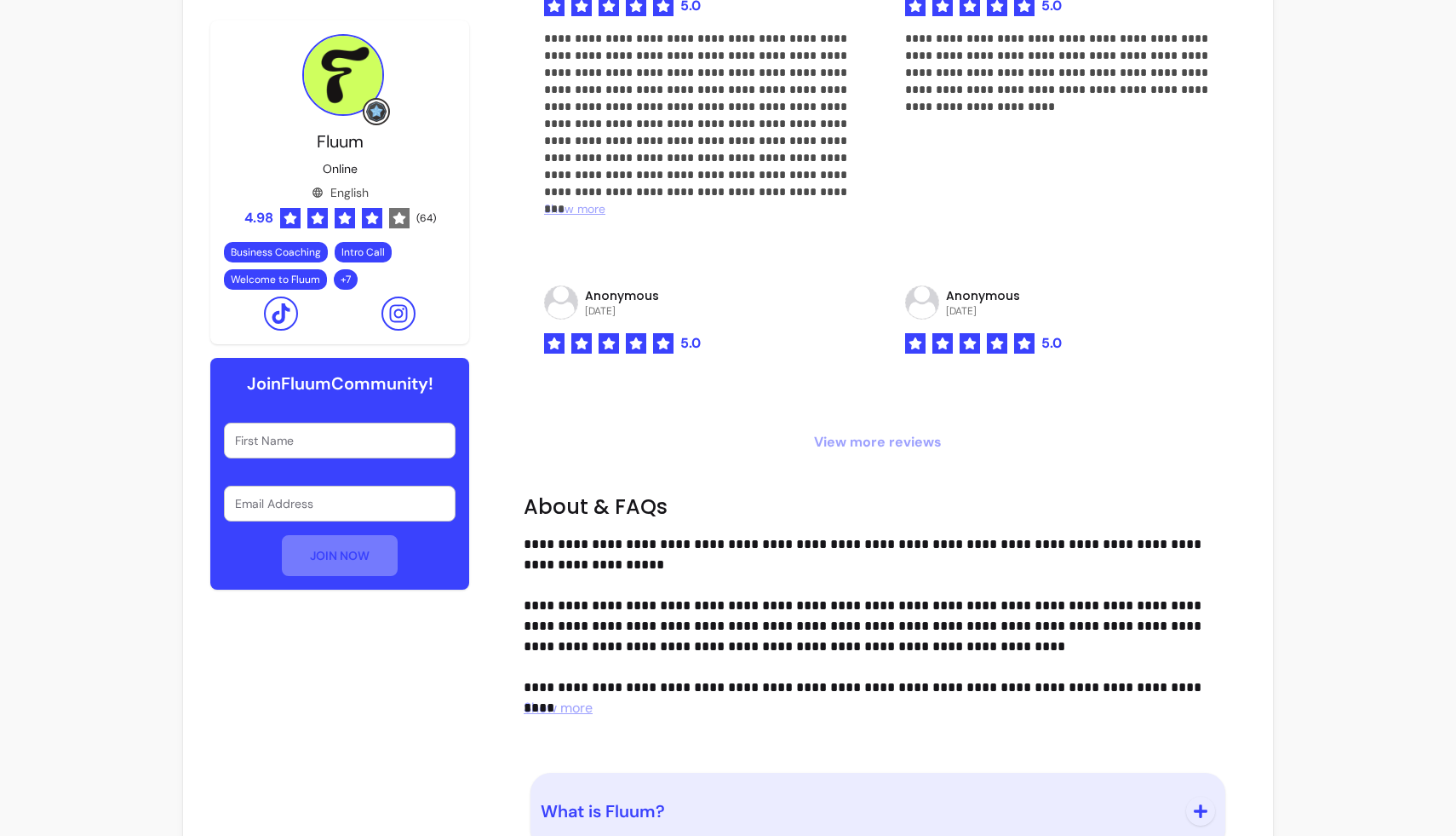
click at [843, 435] on span "View more reviews" at bounding box center [877, 441] width 708 height 20
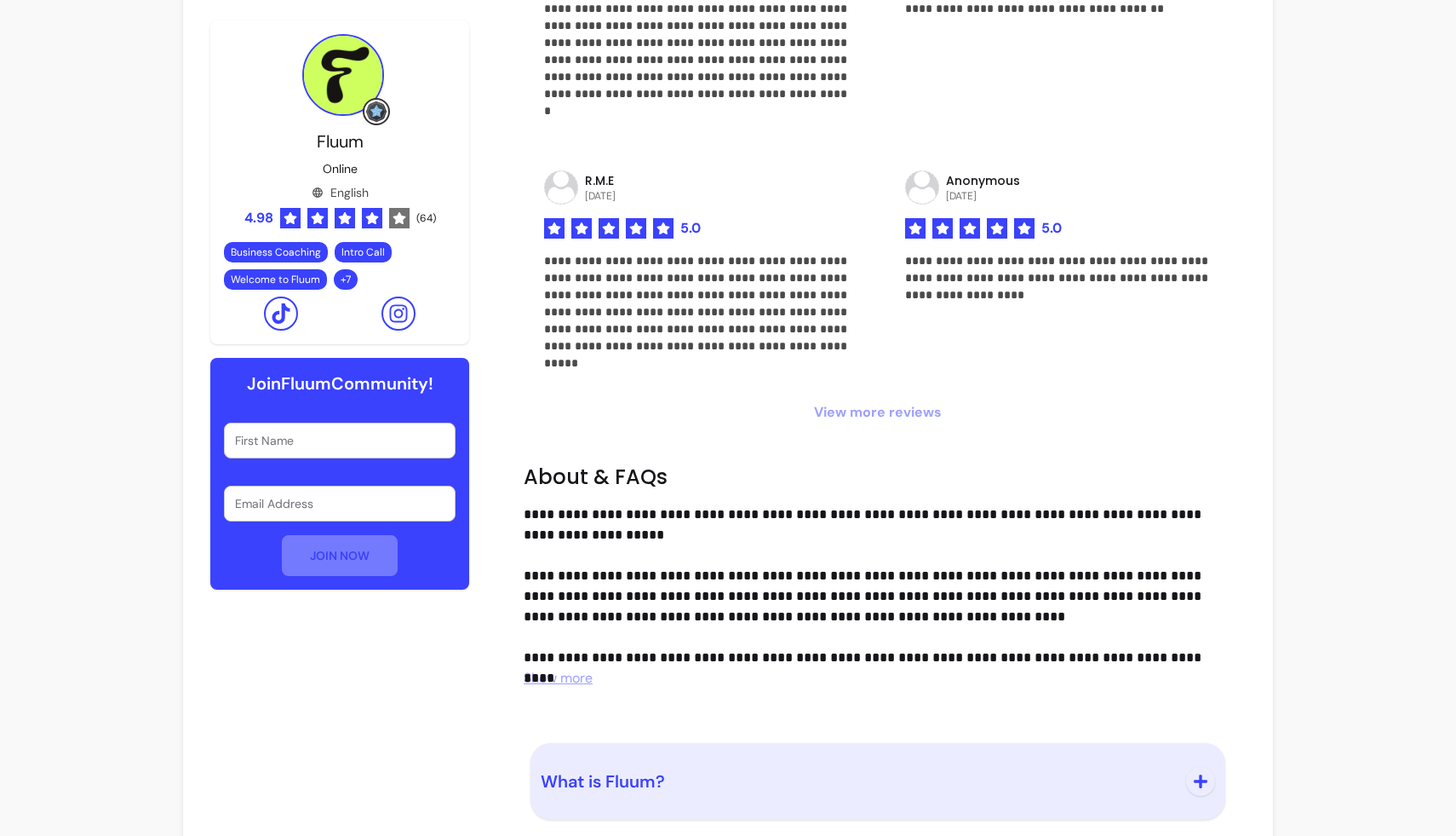
scroll to position [4904, 0]
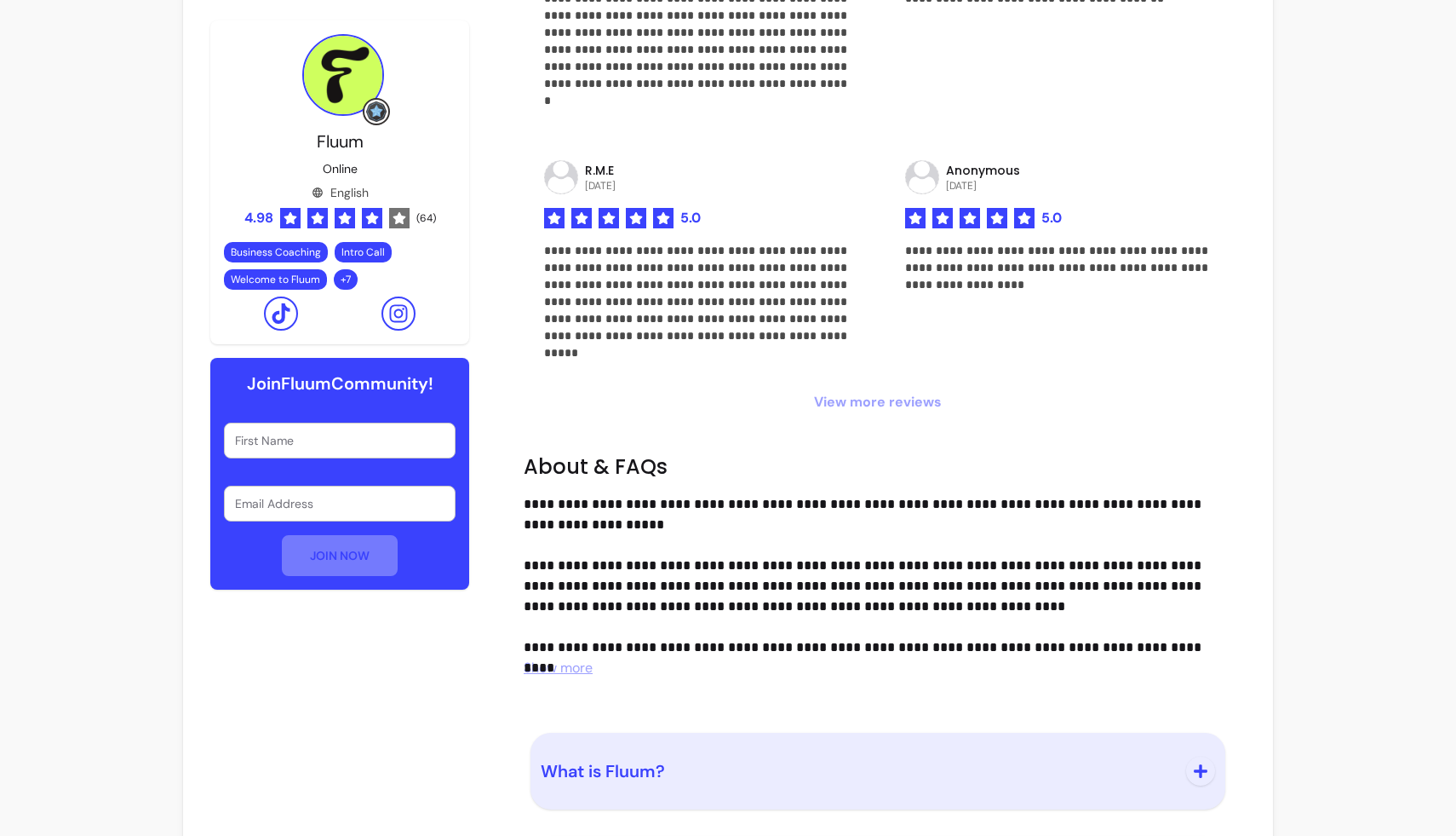
click at [850, 410] on span "View more reviews" at bounding box center [877, 401] width 708 height 20
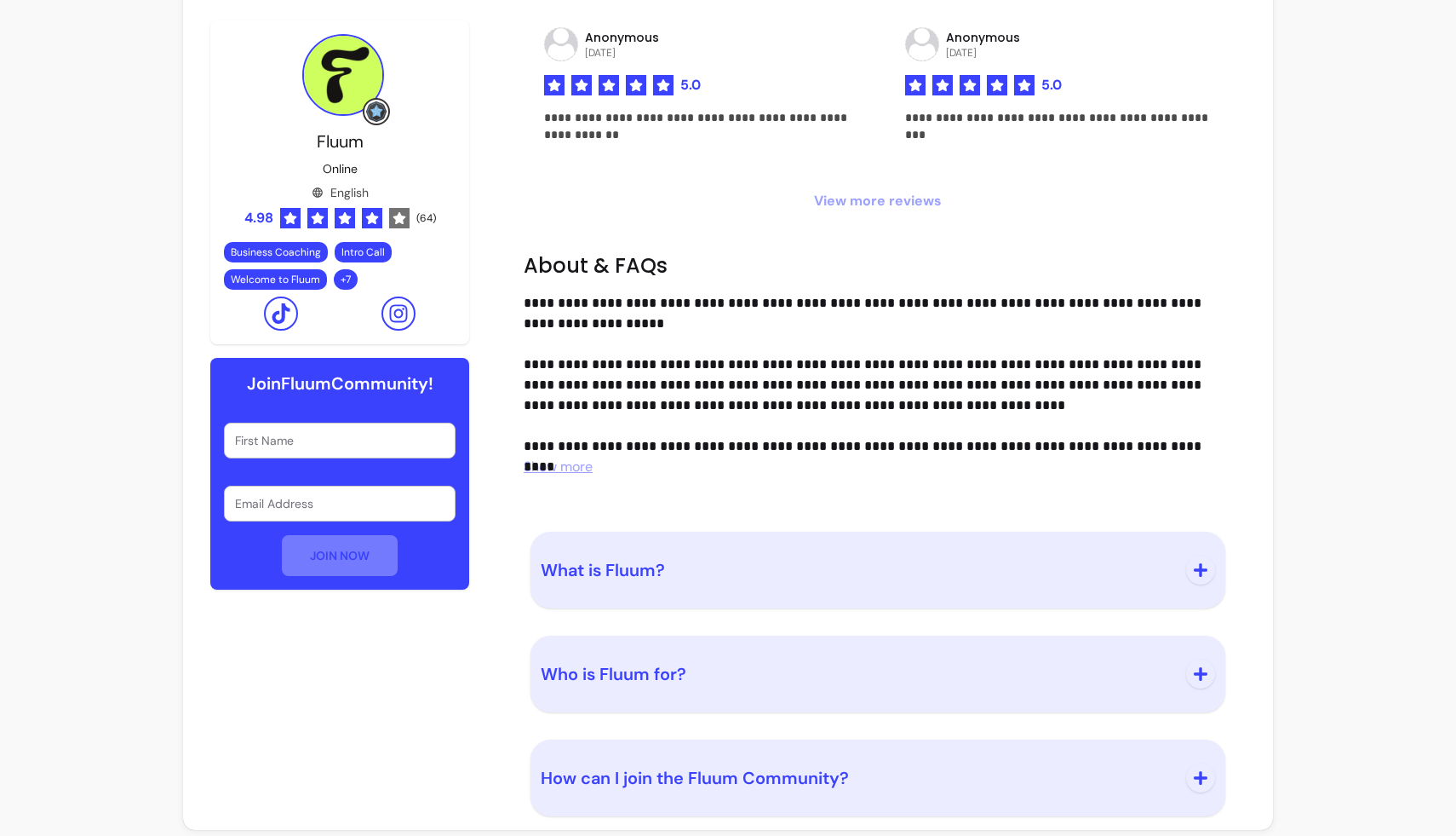
scroll to position [5565, 0]
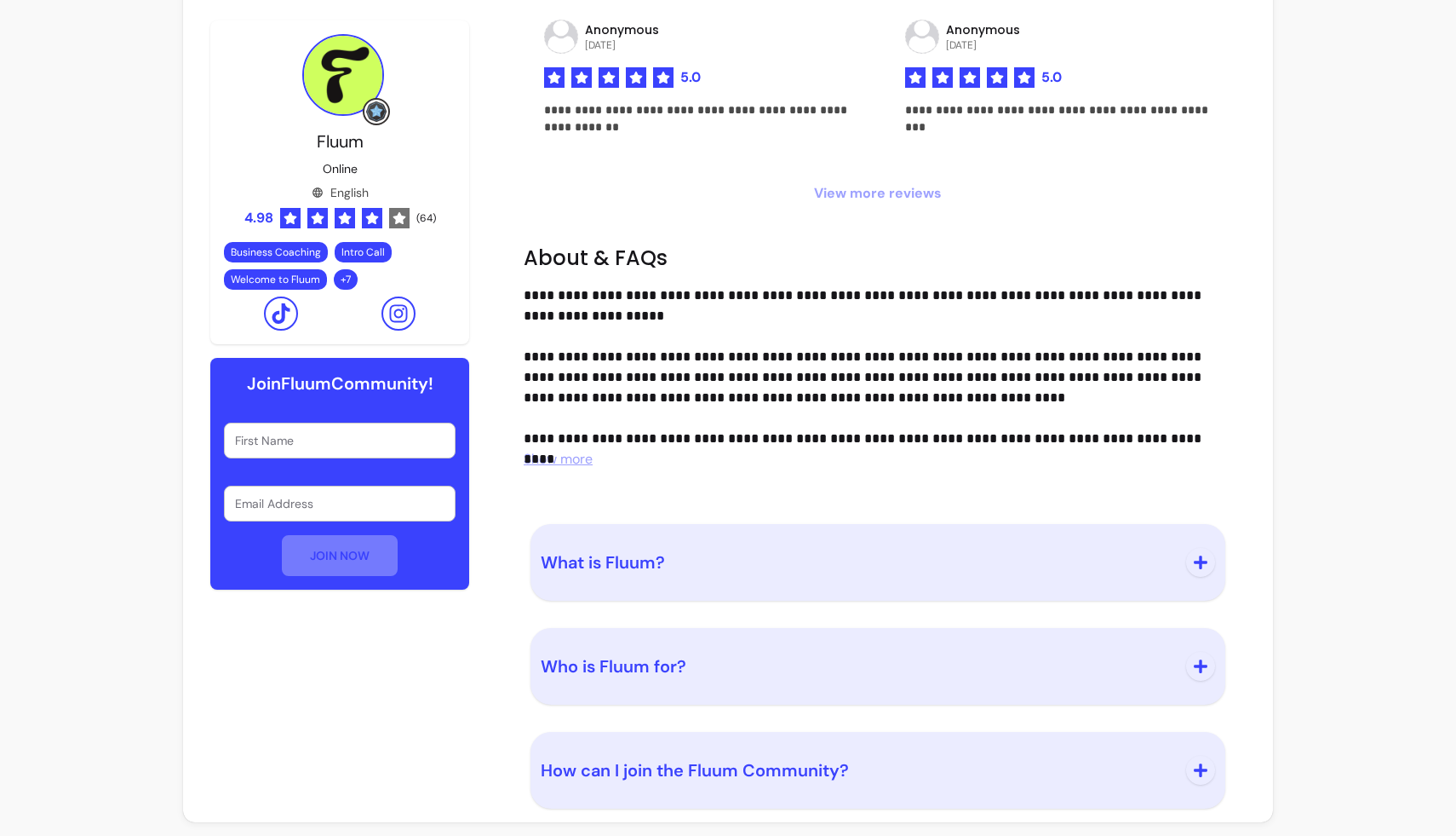
click at [843, 200] on span "View more reviews" at bounding box center [877, 193] width 708 height 20
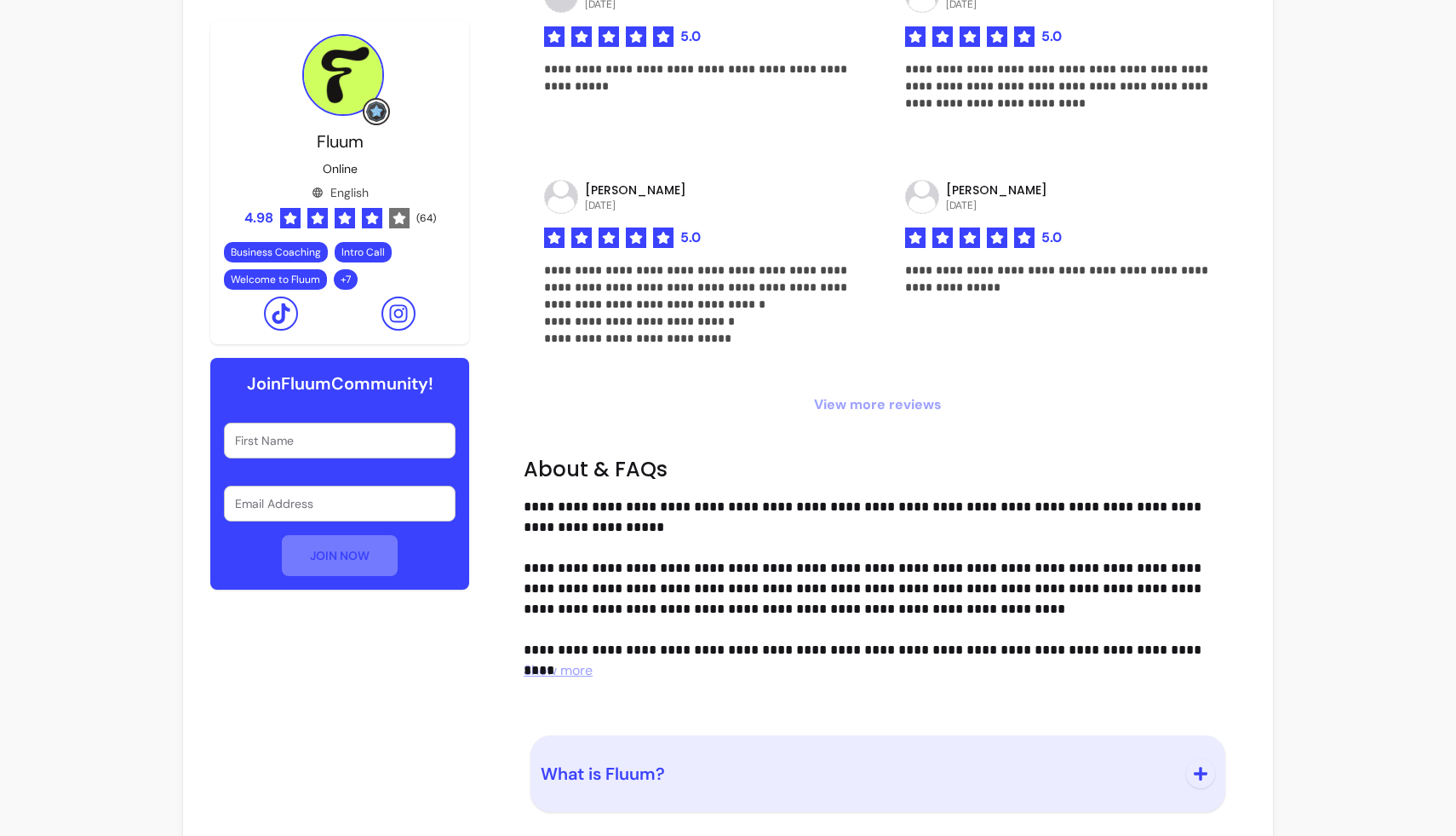
scroll to position [5807, 0]
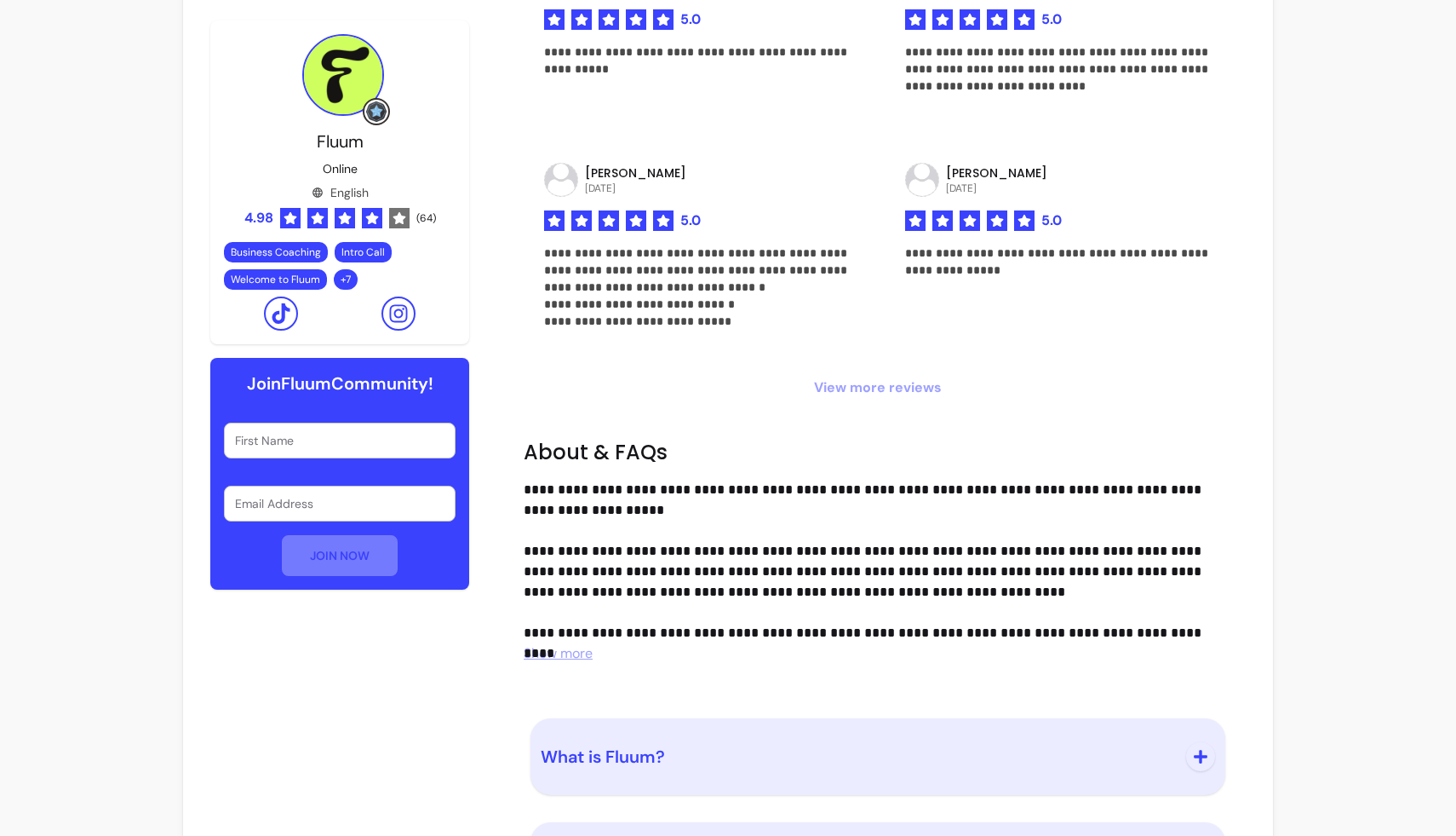
click at [841, 383] on span "View more reviews" at bounding box center [877, 387] width 708 height 20
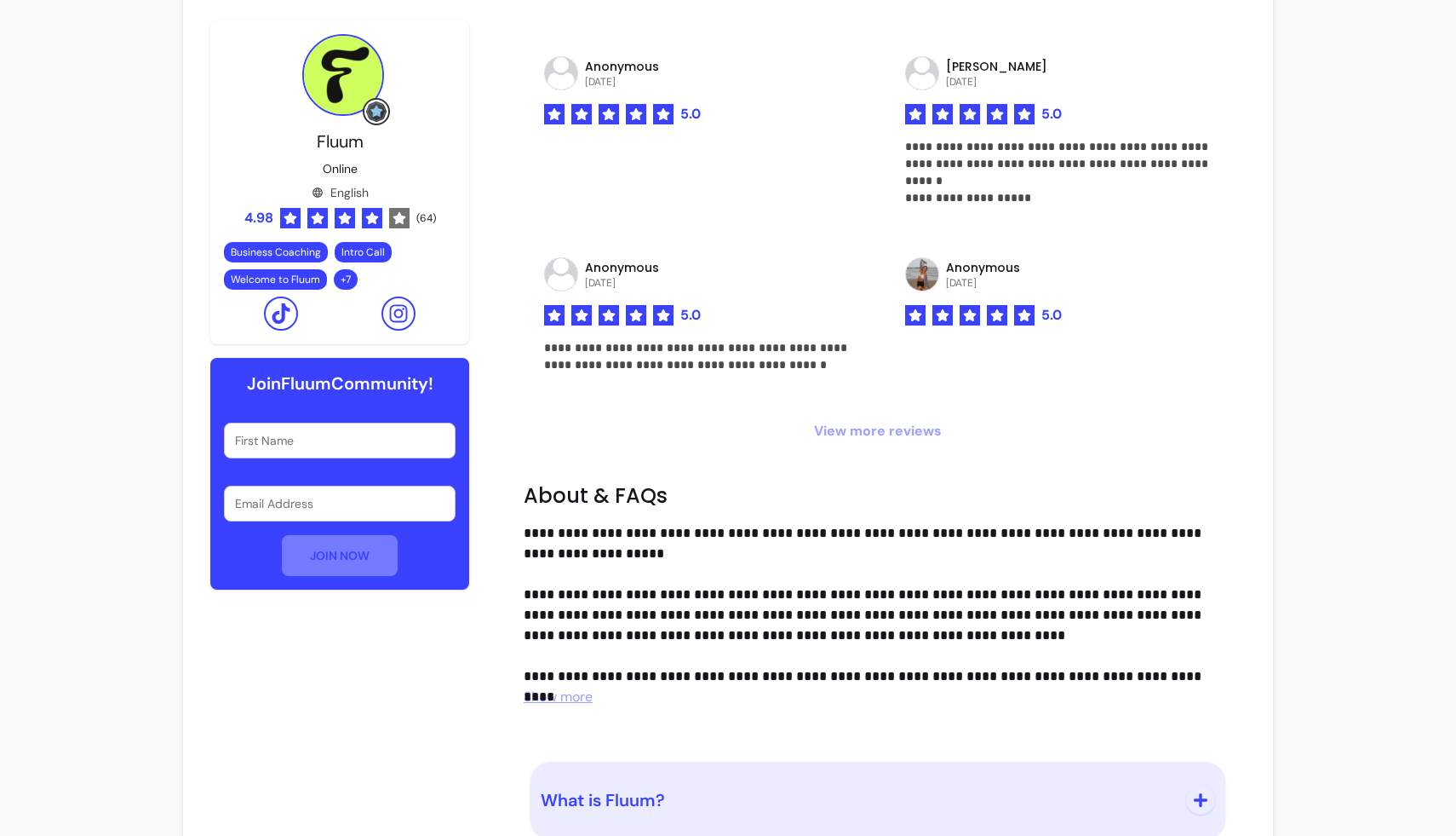
scroll to position [6151, 0]
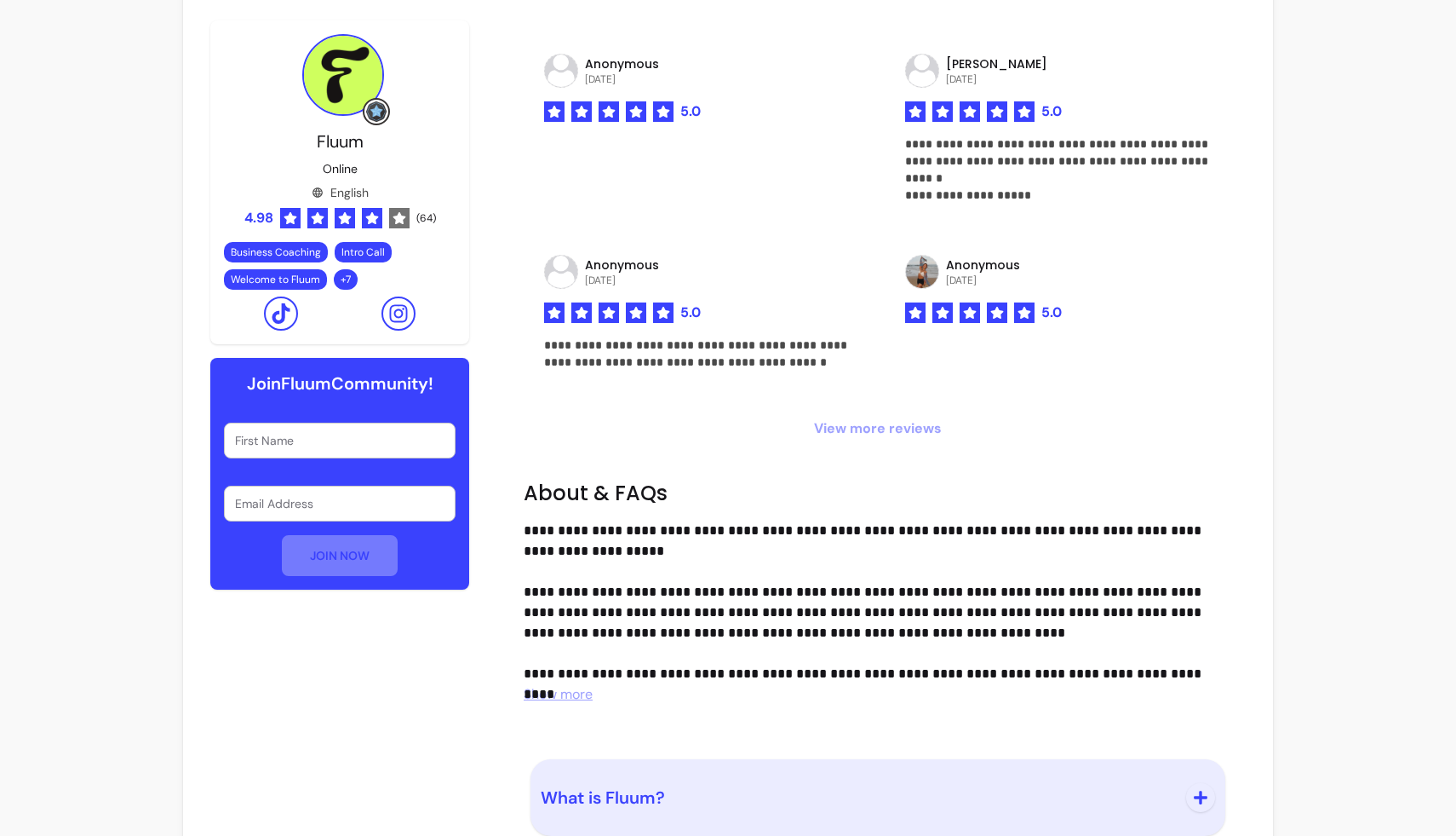
click at [841, 428] on span "View more reviews" at bounding box center [877, 428] width 708 height 20
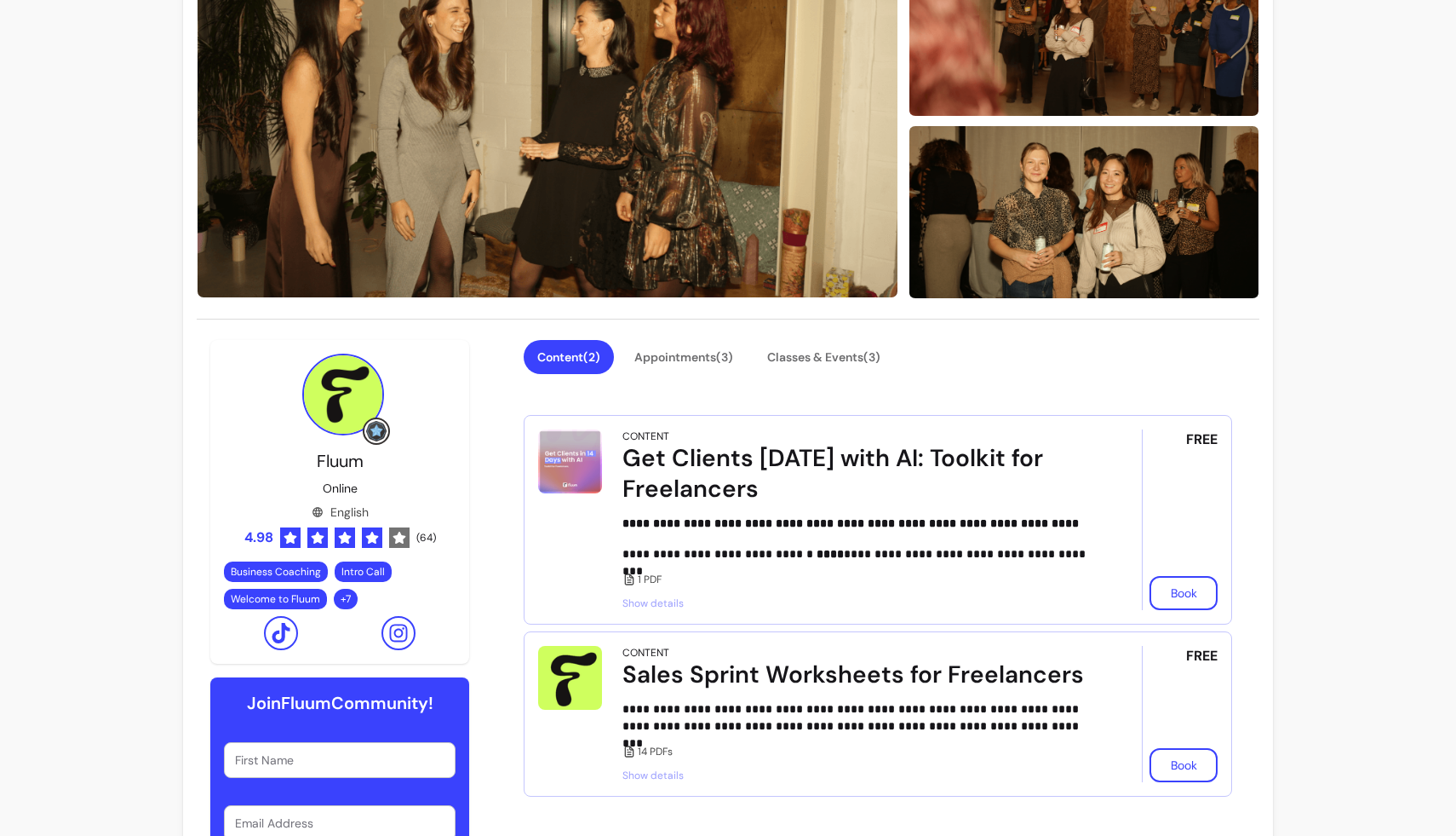
scroll to position [0, 0]
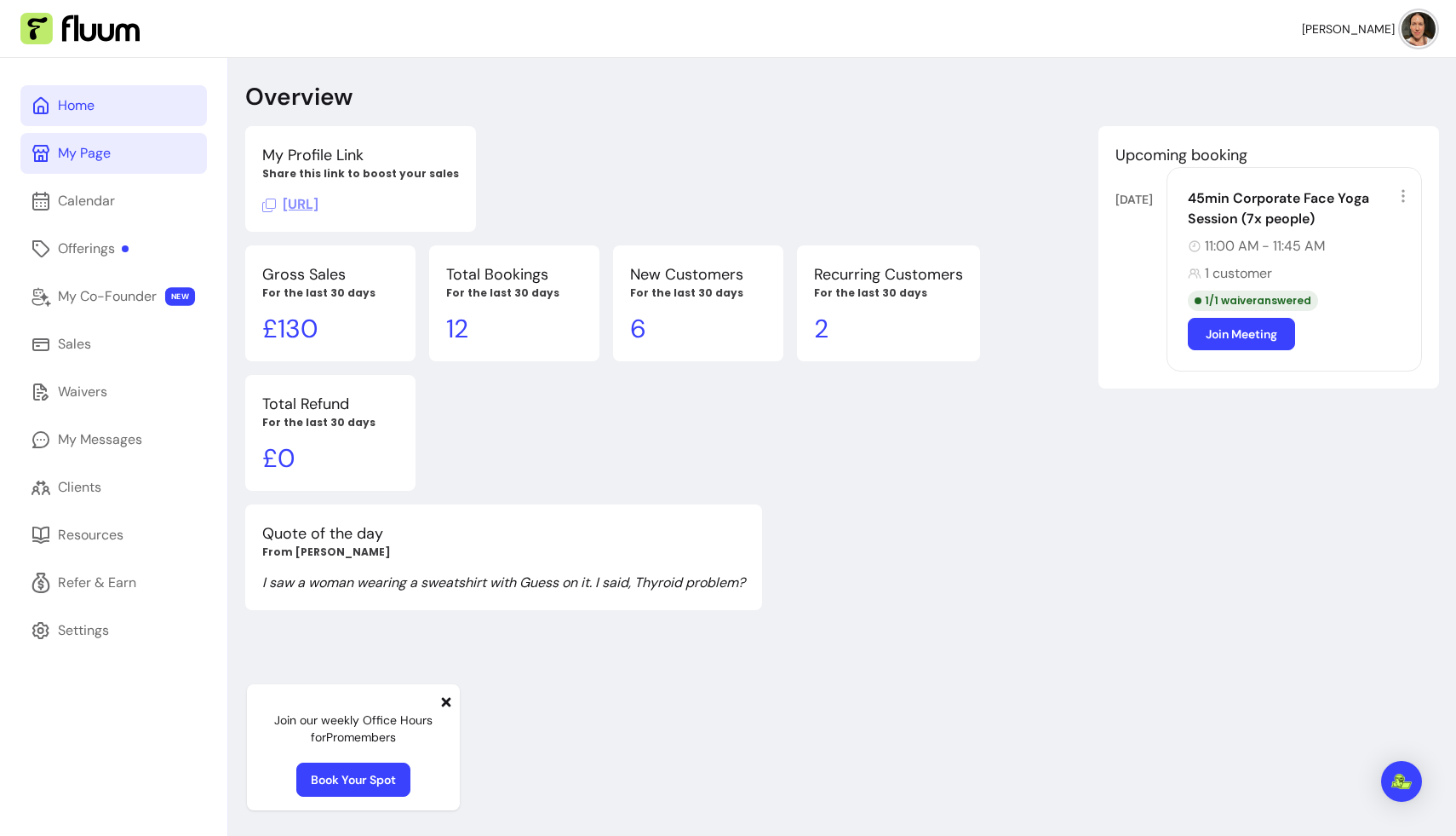
click at [129, 160] on link "My Page" at bounding box center [113, 153] width 187 height 41
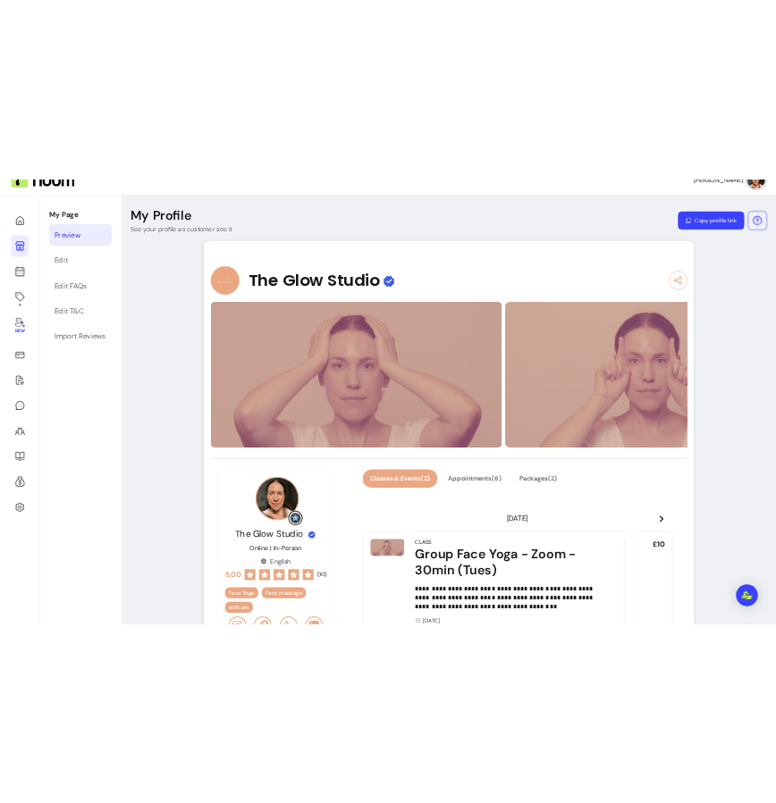
scroll to position [28, 0]
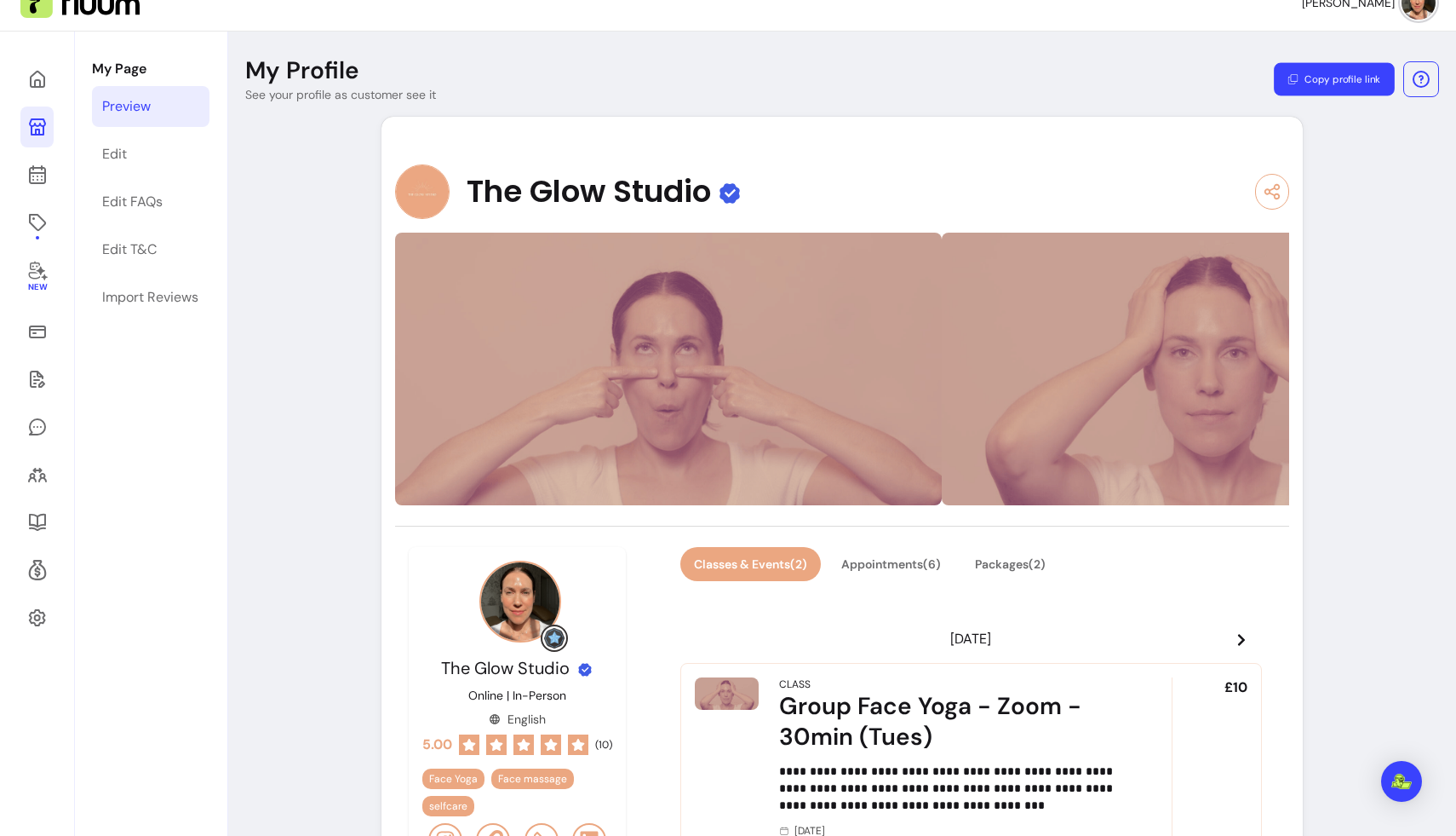
click at [738, 76] on button "Copy profile link" at bounding box center [1334, 79] width 121 height 33
